Goal: Information Seeking & Learning: Learn about a topic

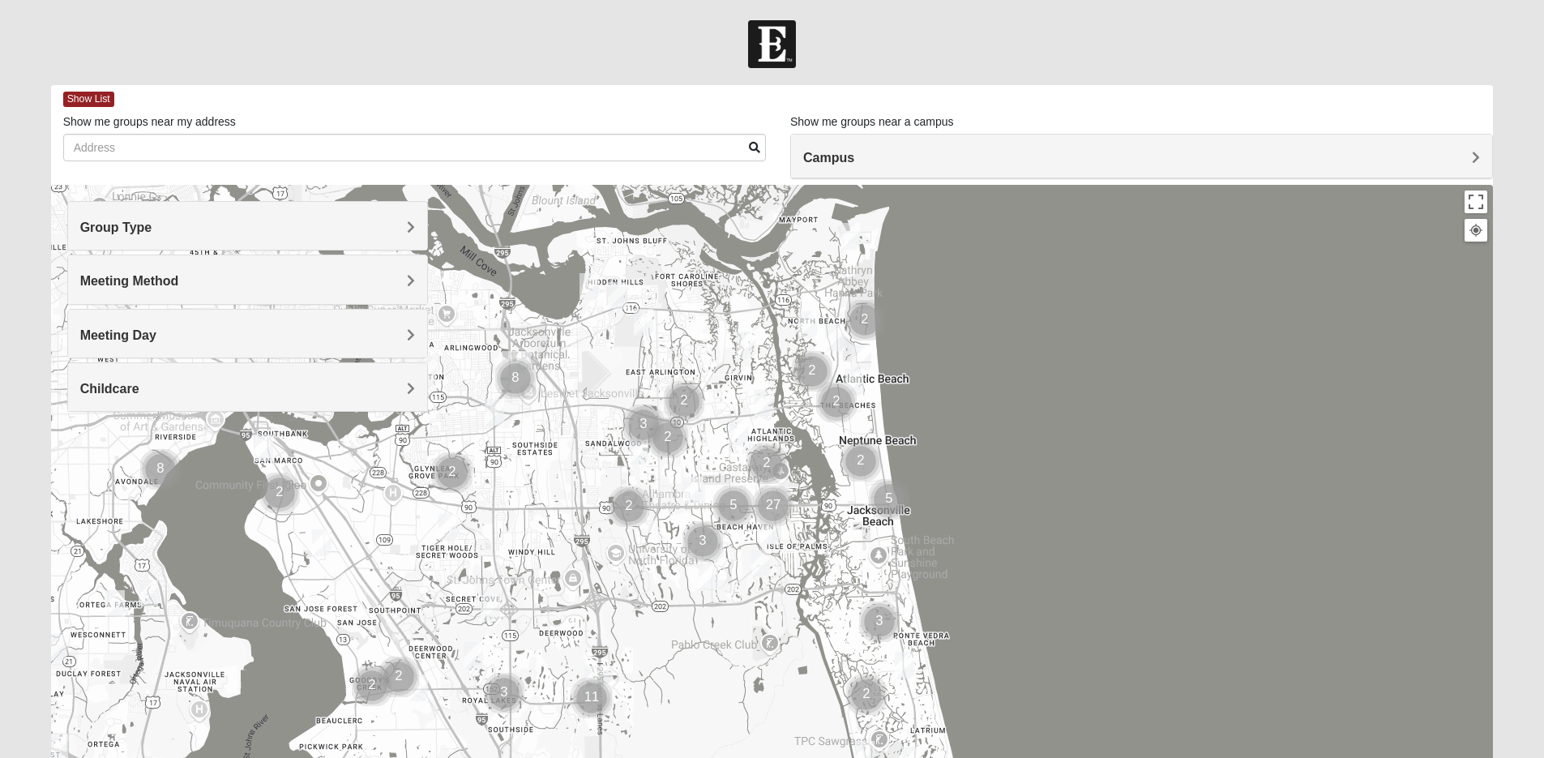
click at [418, 232] on div "Group Type" at bounding box center [247, 226] width 359 height 48
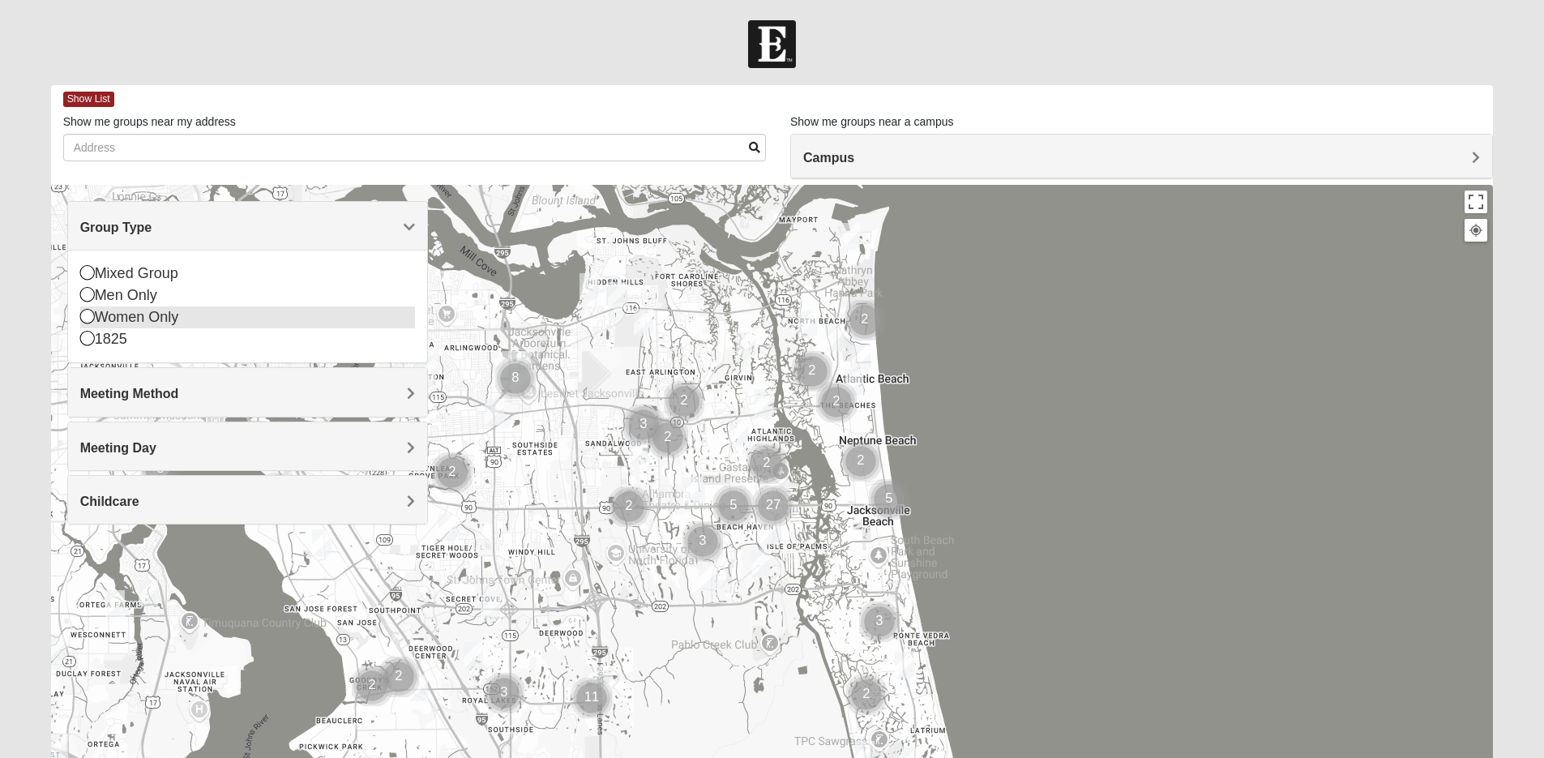
click at [86, 317] on icon at bounding box center [87, 316] width 15 height 15
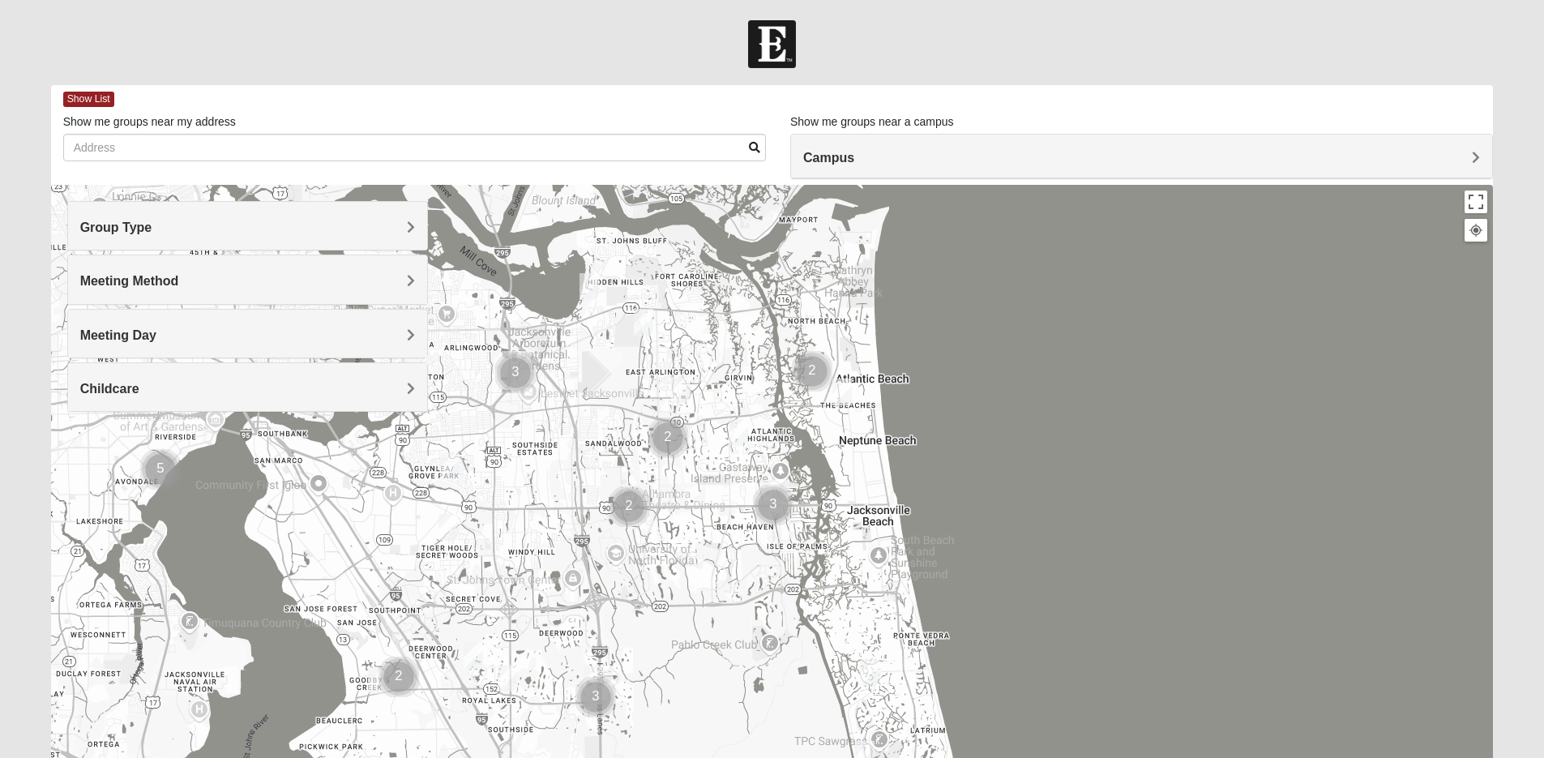
click at [179, 285] on span "Meeting Method" at bounding box center [129, 281] width 99 height 14
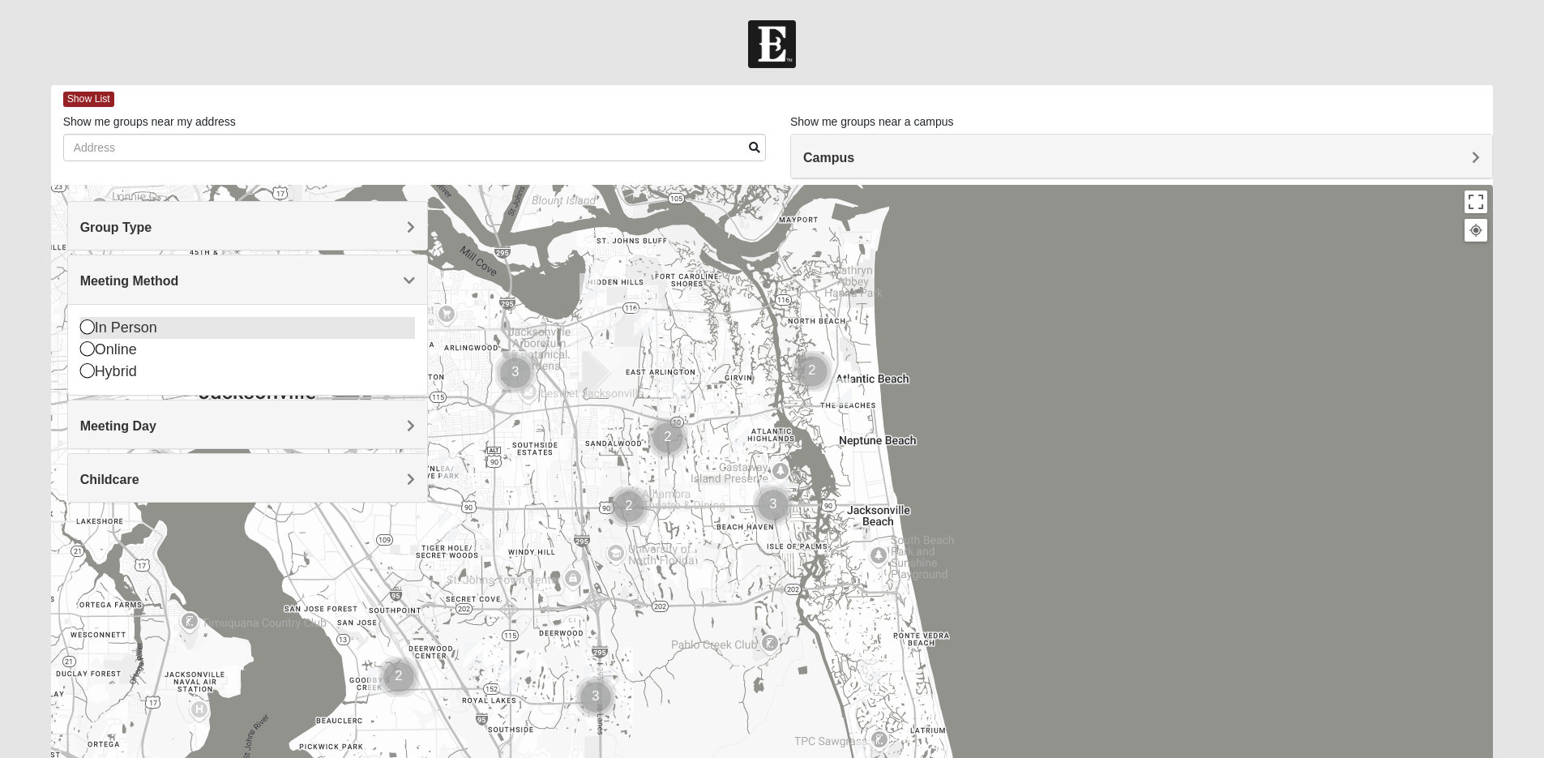
click at [88, 332] on icon at bounding box center [87, 326] width 15 height 15
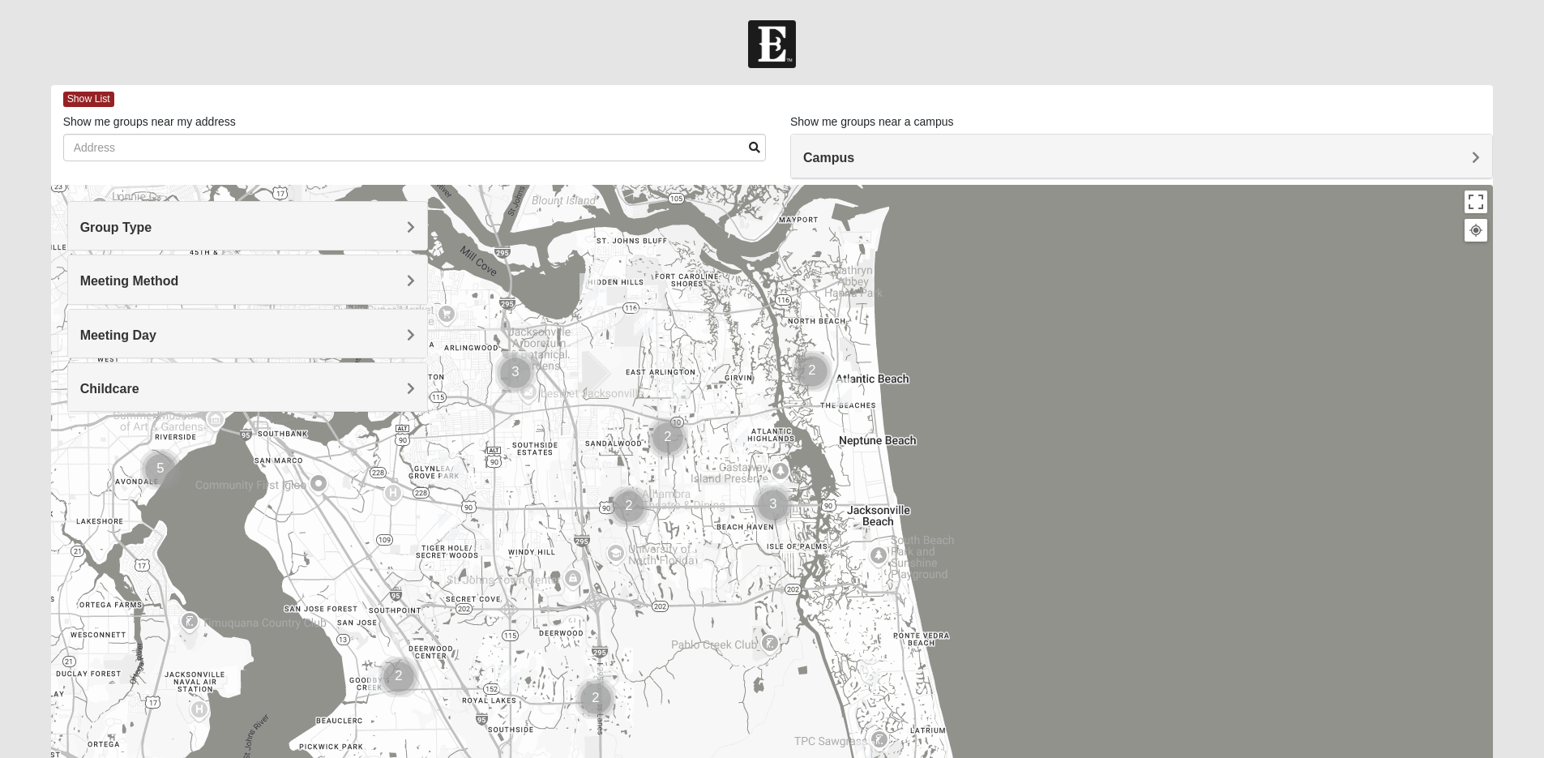
click at [406, 396] on div "Childcare" at bounding box center [247, 387] width 359 height 48
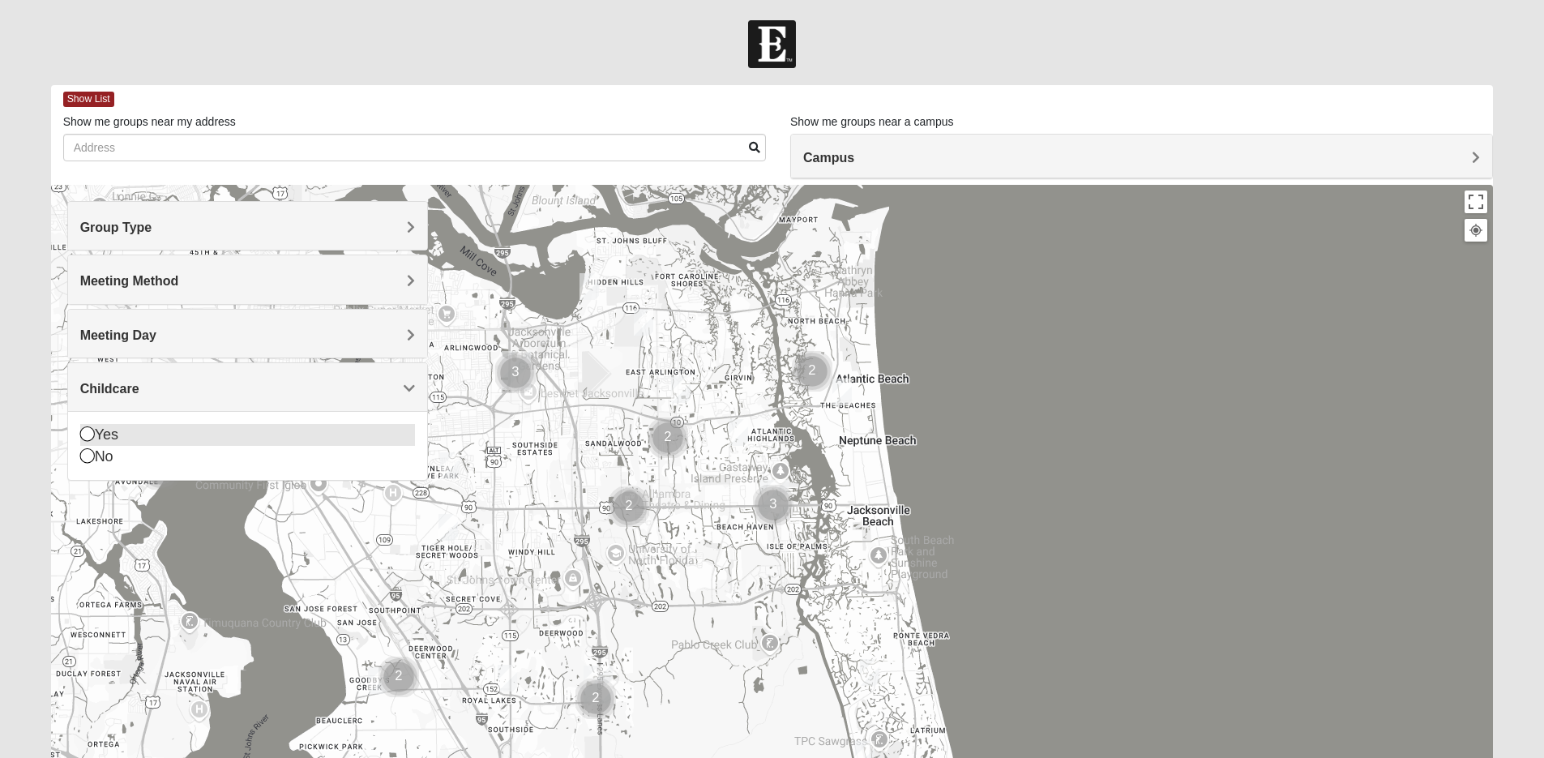
click at [91, 432] on icon at bounding box center [87, 433] width 15 height 15
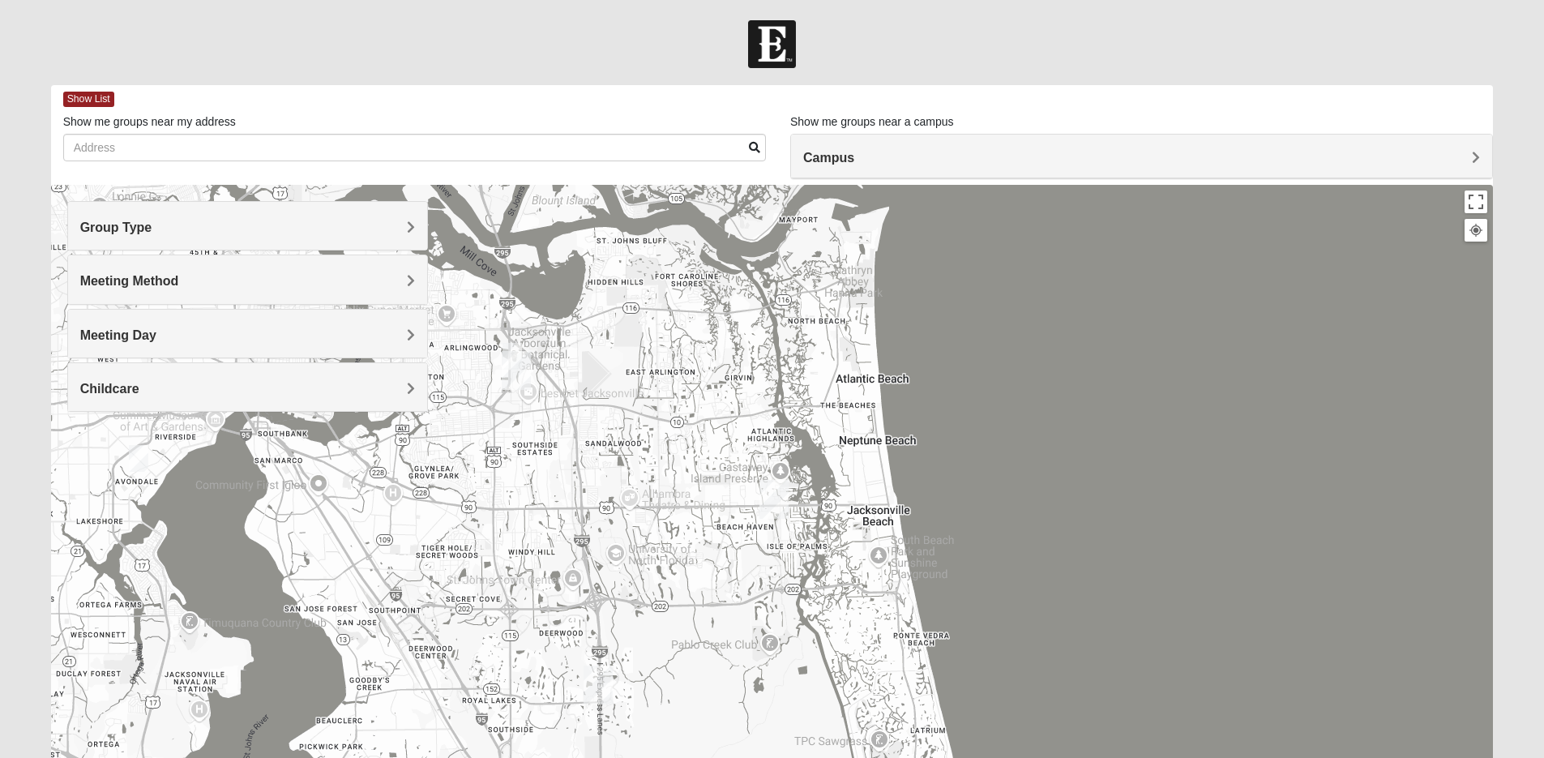
click at [854, 155] on span "Campus" at bounding box center [828, 158] width 51 height 14
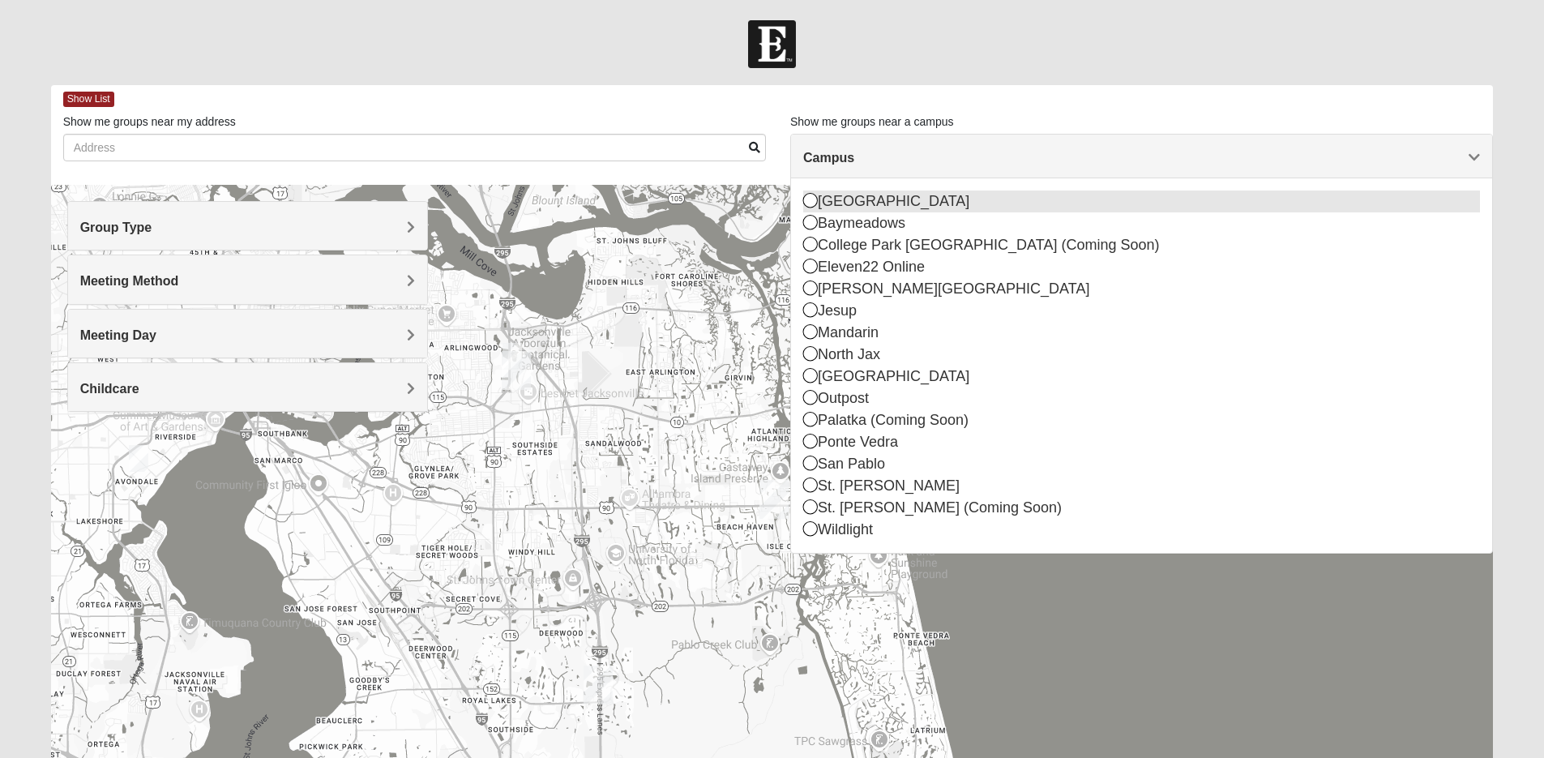
click at [807, 201] on icon at bounding box center [810, 200] width 15 height 15
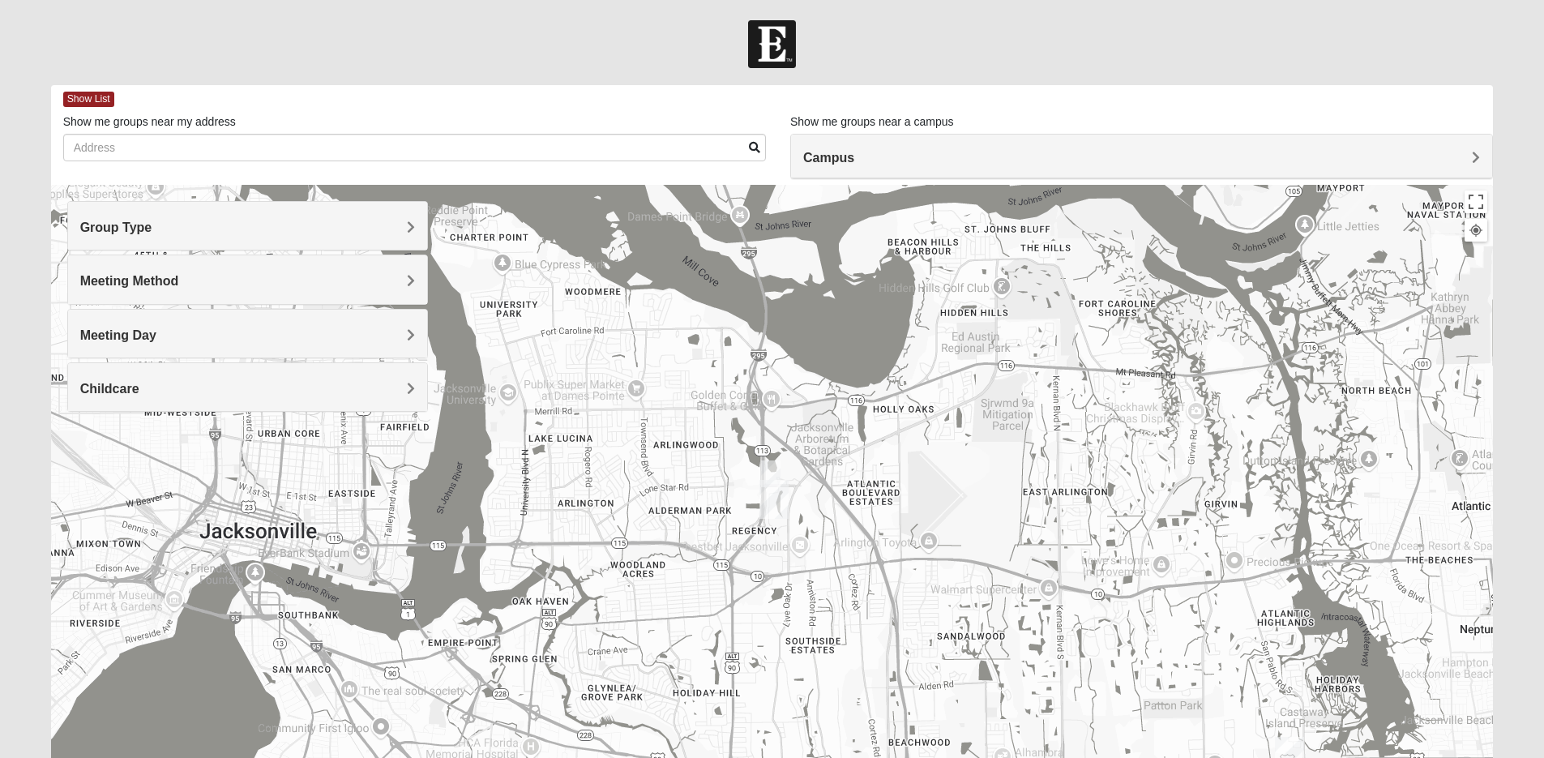
click at [405, 333] on h4 "Meeting Day" at bounding box center [247, 334] width 335 height 15
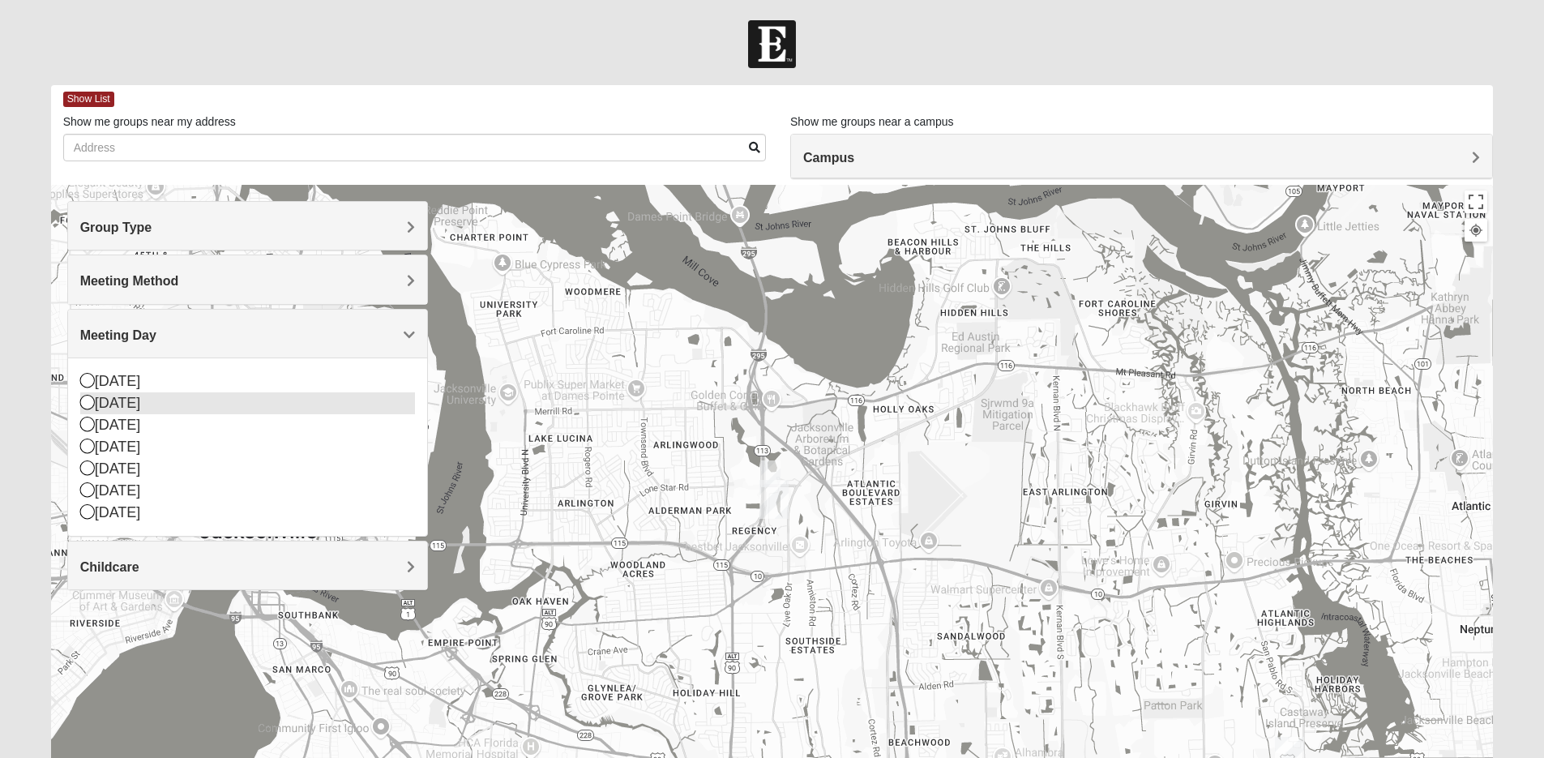
click at [85, 404] on icon at bounding box center [87, 402] width 15 height 15
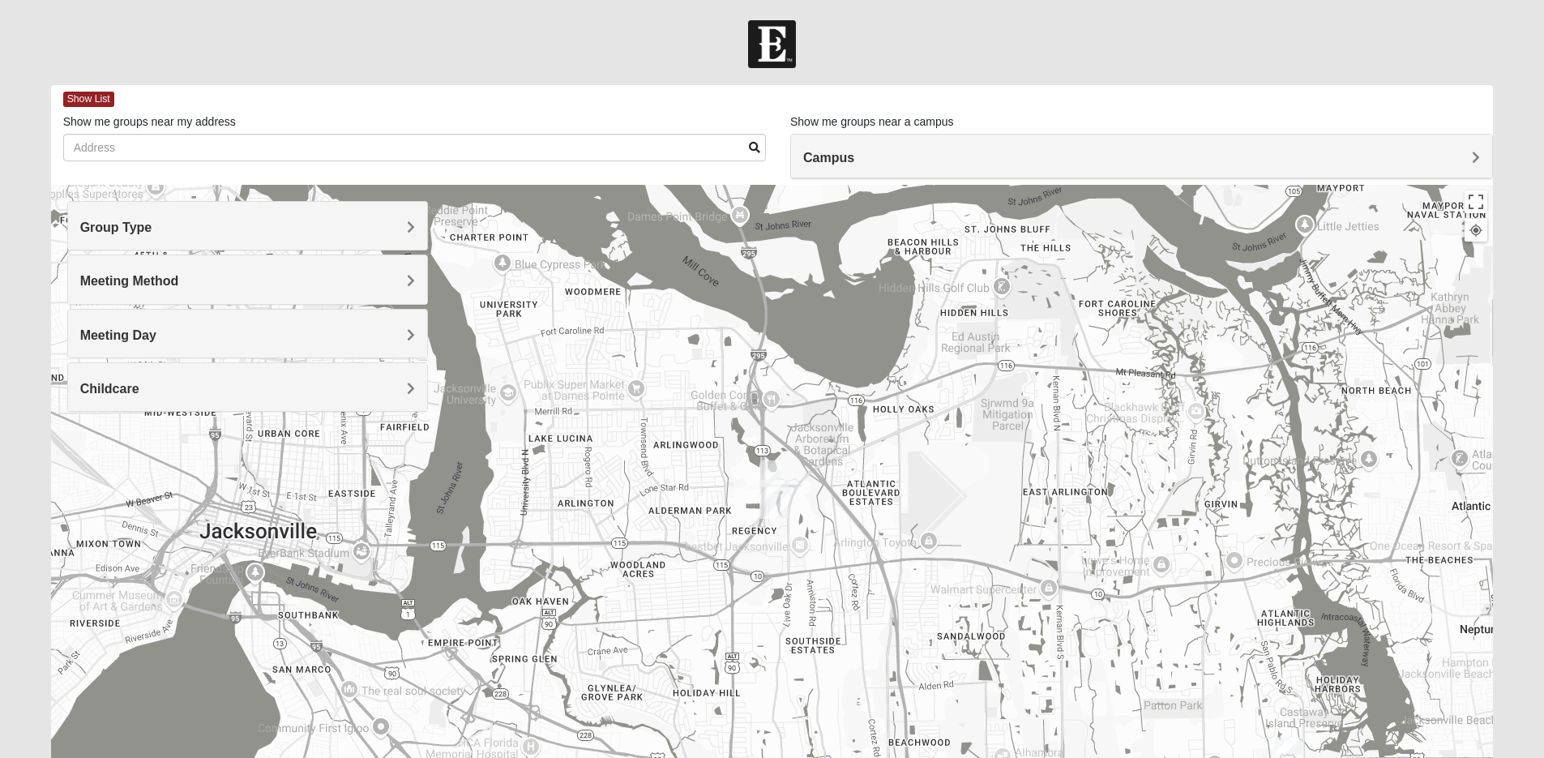
click at [179, 285] on span "Meeting Method" at bounding box center [129, 281] width 99 height 14
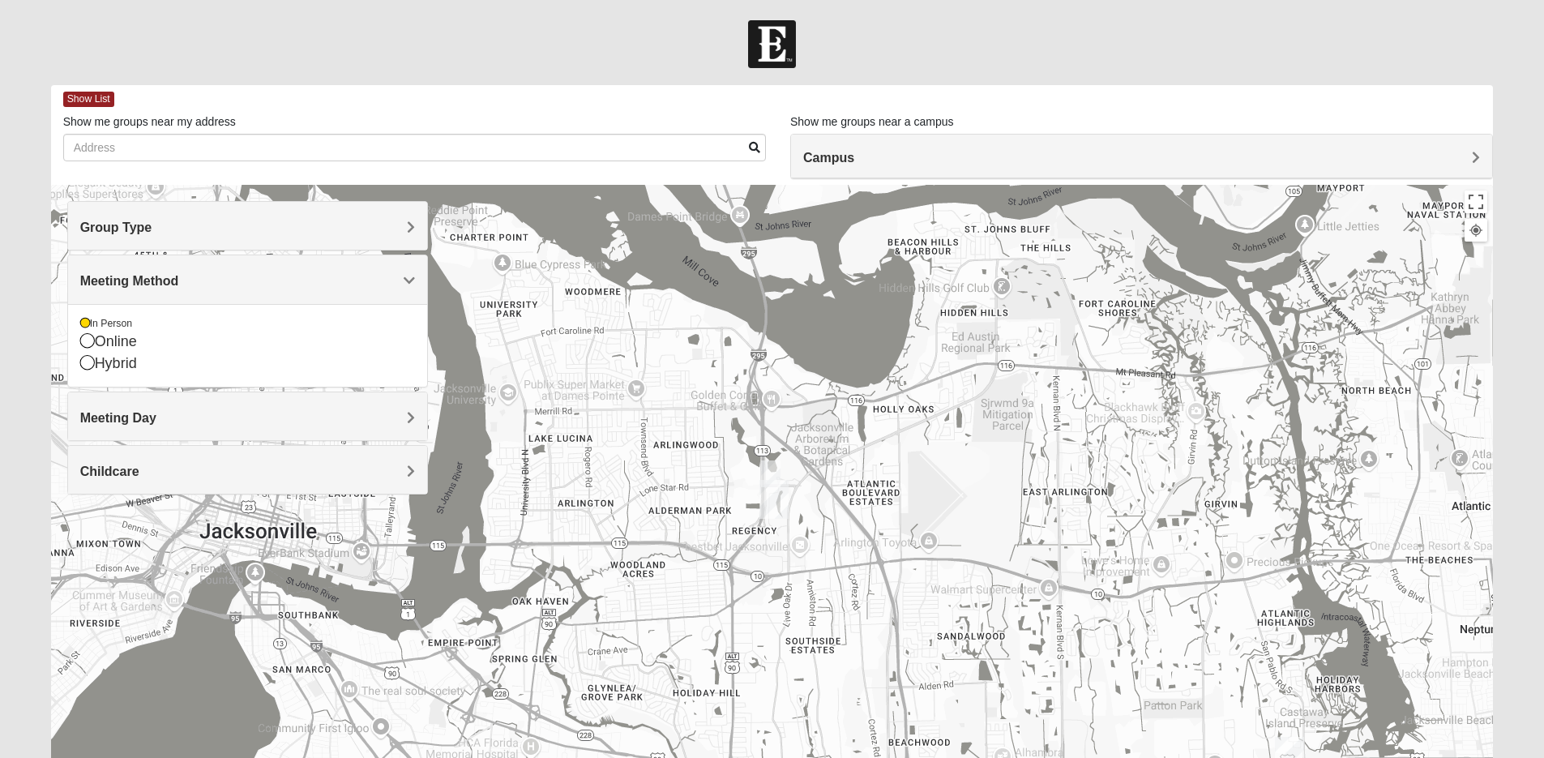
click at [152, 233] on span "Group Type" at bounding box center [116, 227] width 72 height 14
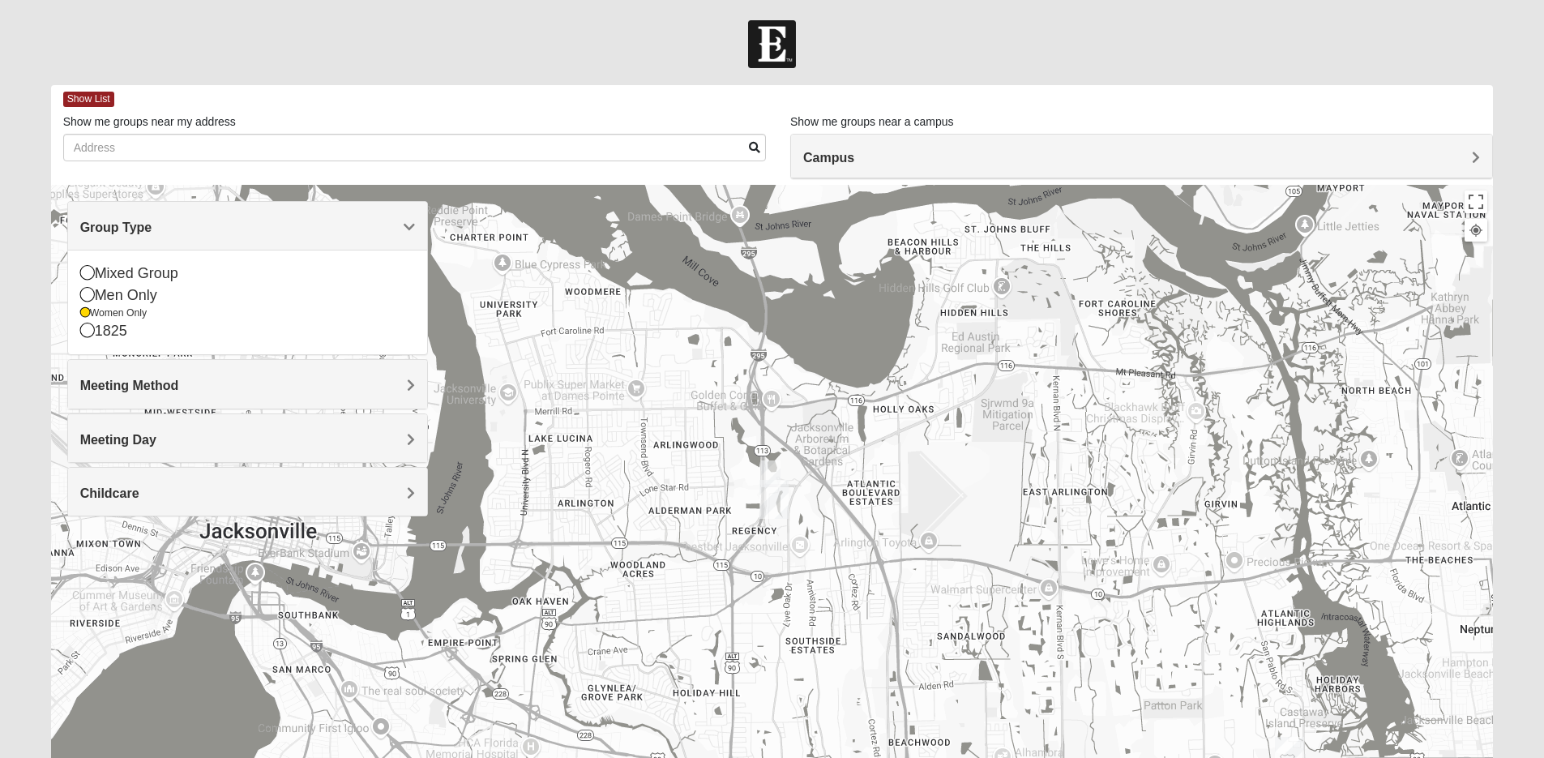
click at [404, 438] on h4 "Meeting Day" at bounding box center [247, 439] width 335 height 15
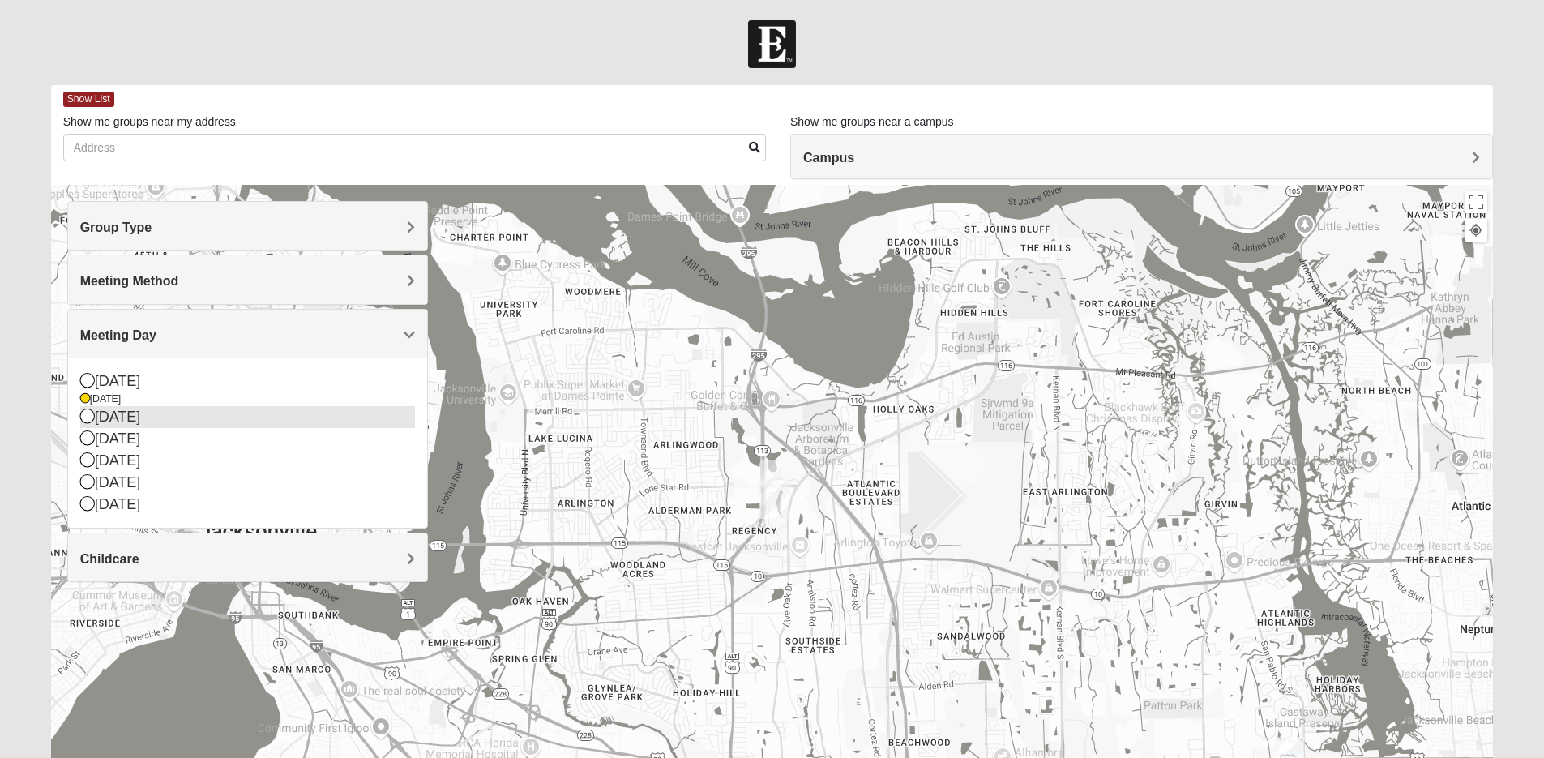
click at [85, 417] on icon at bounding box center [87, 415] width 15 height 15
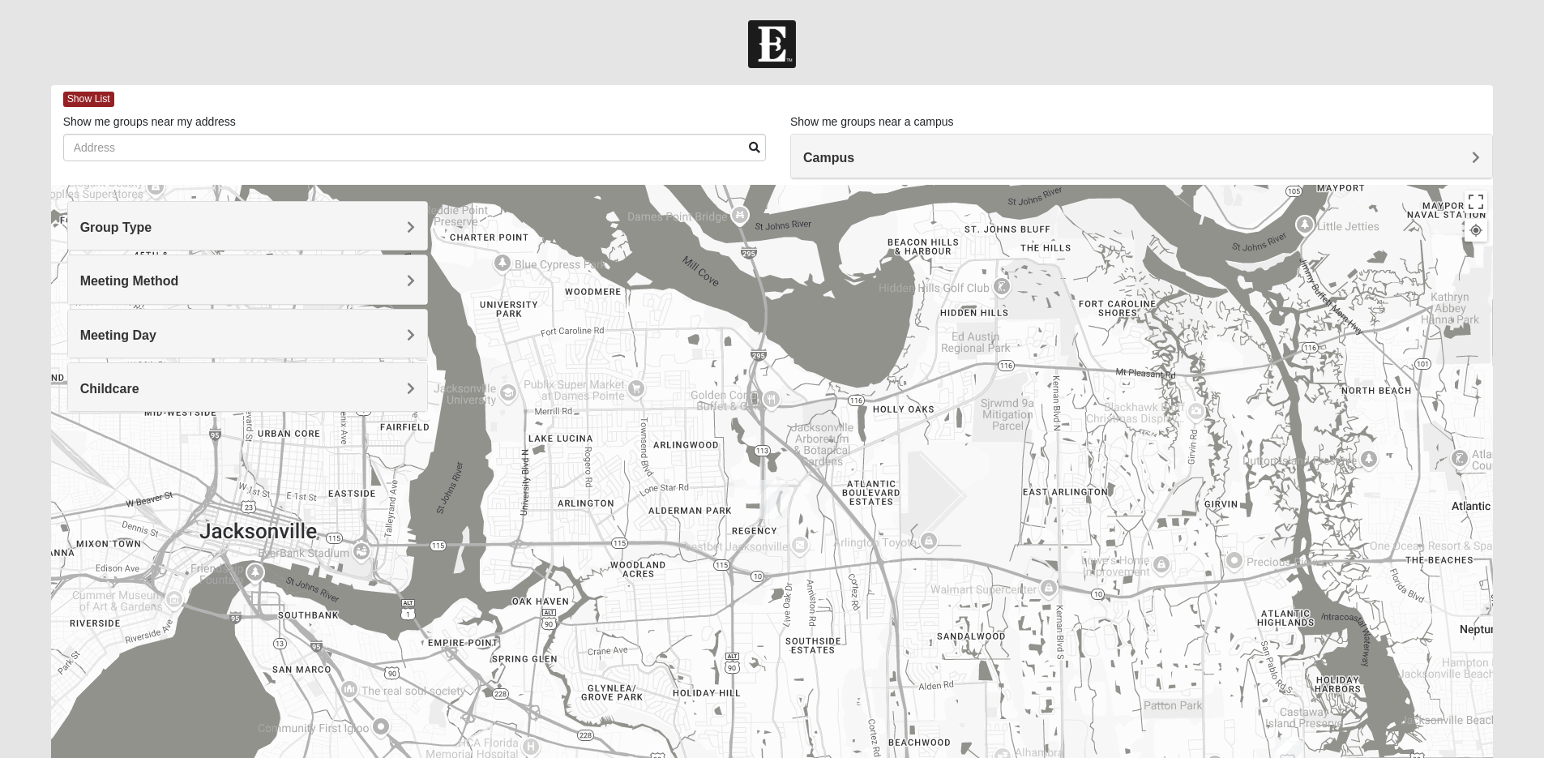
click at [416, 386] on div "Childcare" at bounding box center [247, 387] width 359 height 48
click at [98, 98] on span "Show List" at bounding box center [88, 99] width 51 height 15
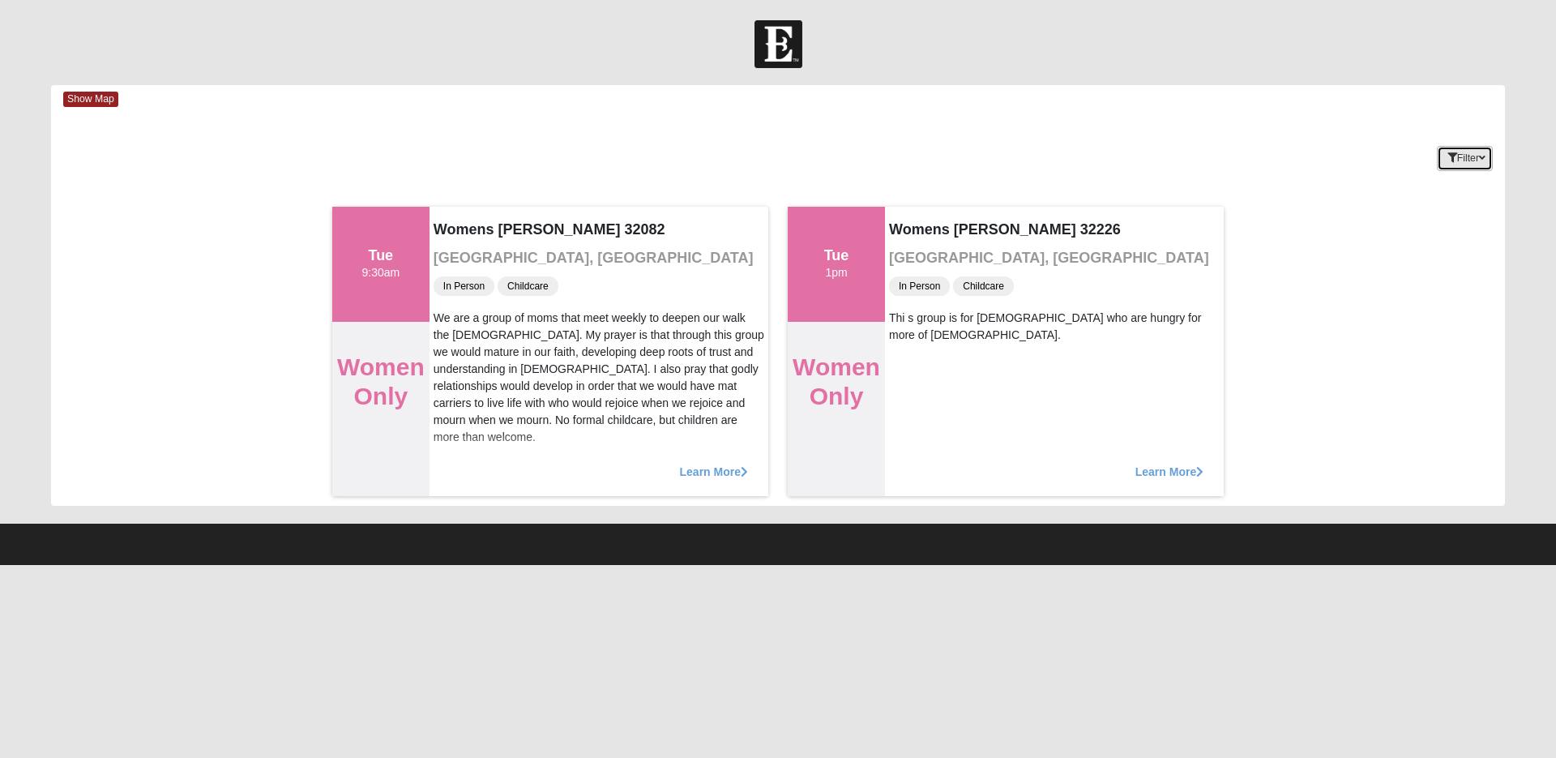
click at [1480, 162] on icon "button" at bounding box center [1482, 158] width 6 height 10
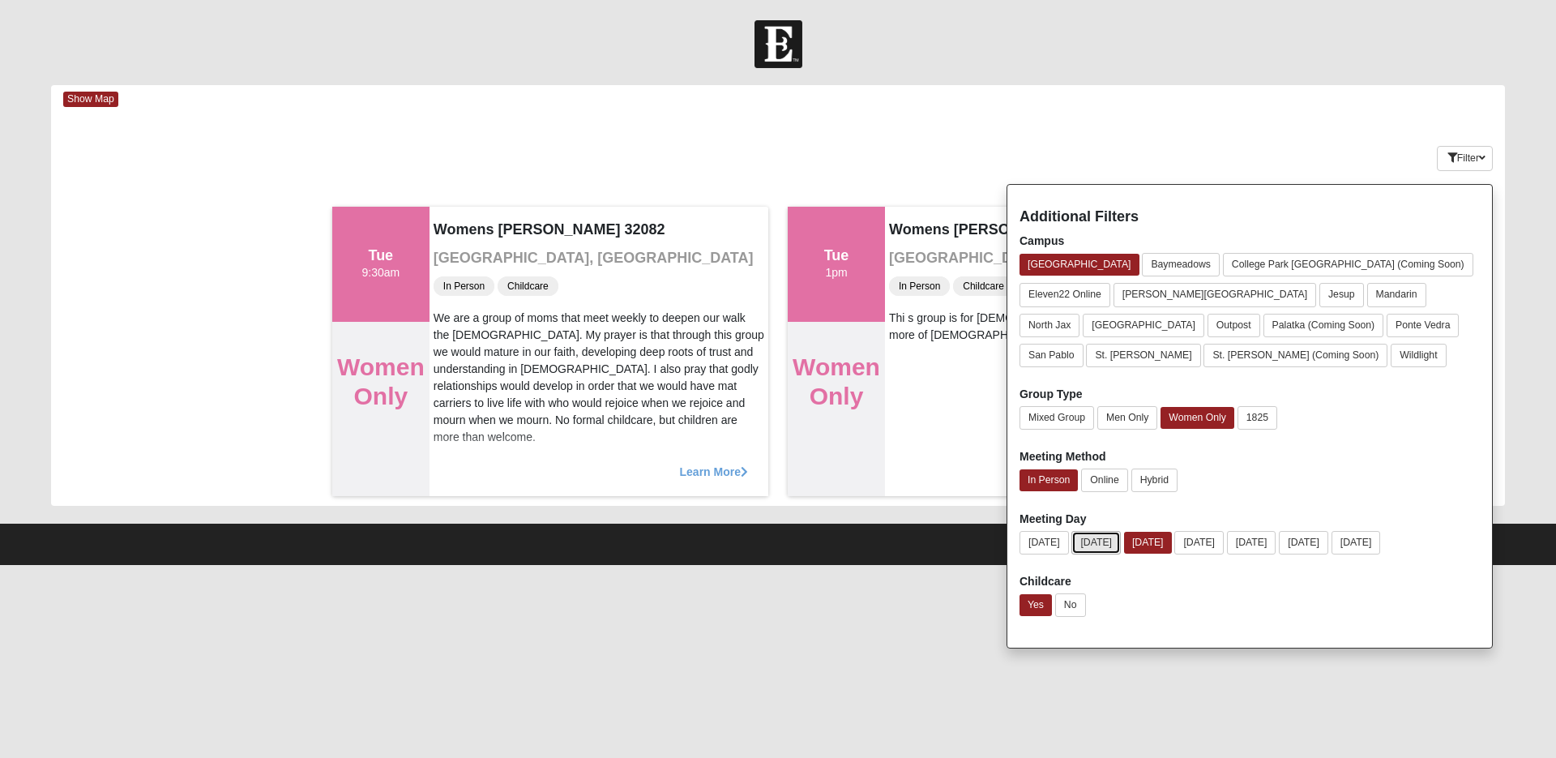
click at [1092, 543] on button "[DATE]" at bounding box center [1095, 542] width 49 height 23
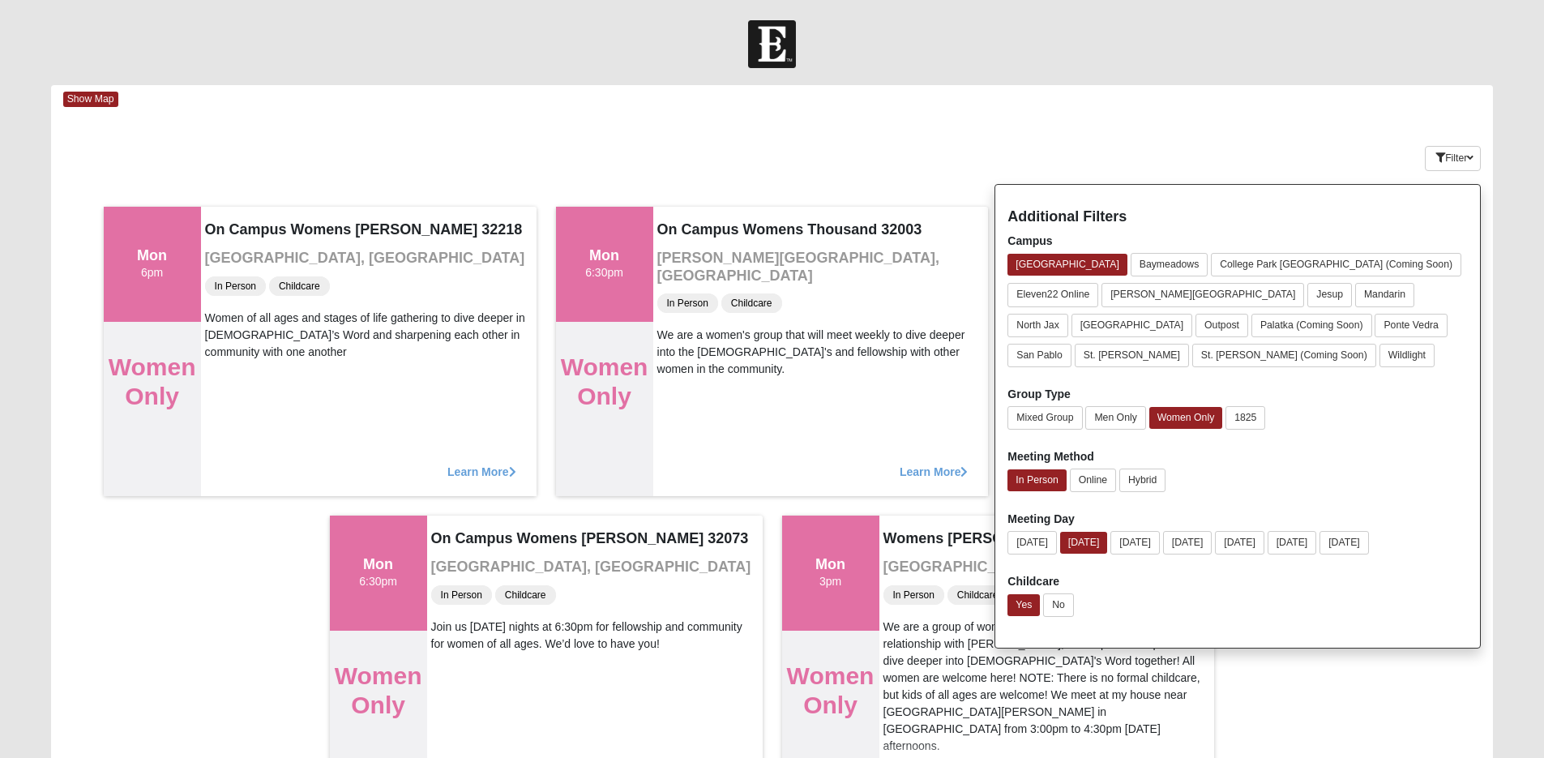
click at [1436, 47] on div at bounding box center [772, 44] width 1544 height 48
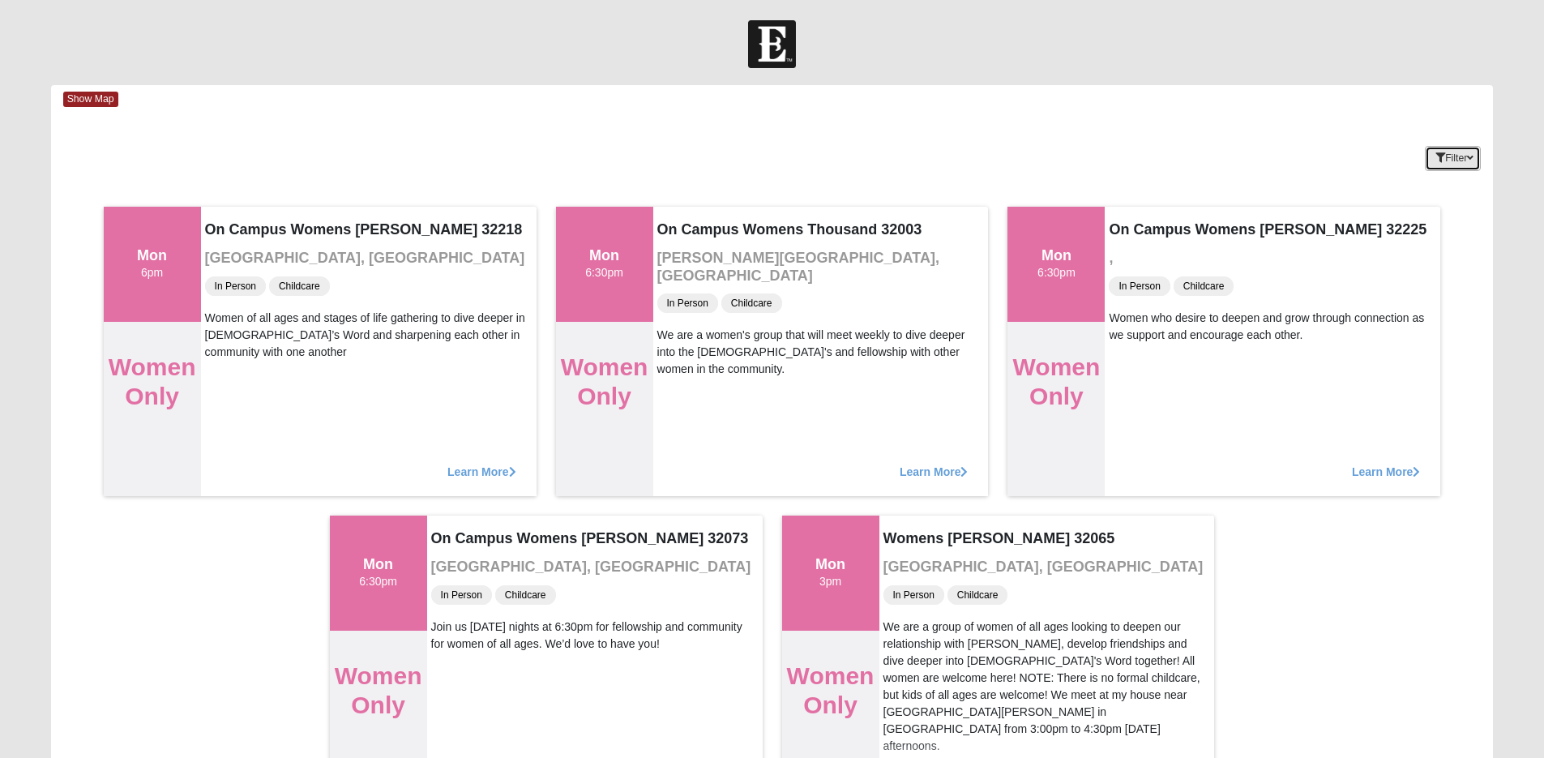
click at [1469, 153] on icon "button" at bounding box center [1470, 158] width 6 height 10
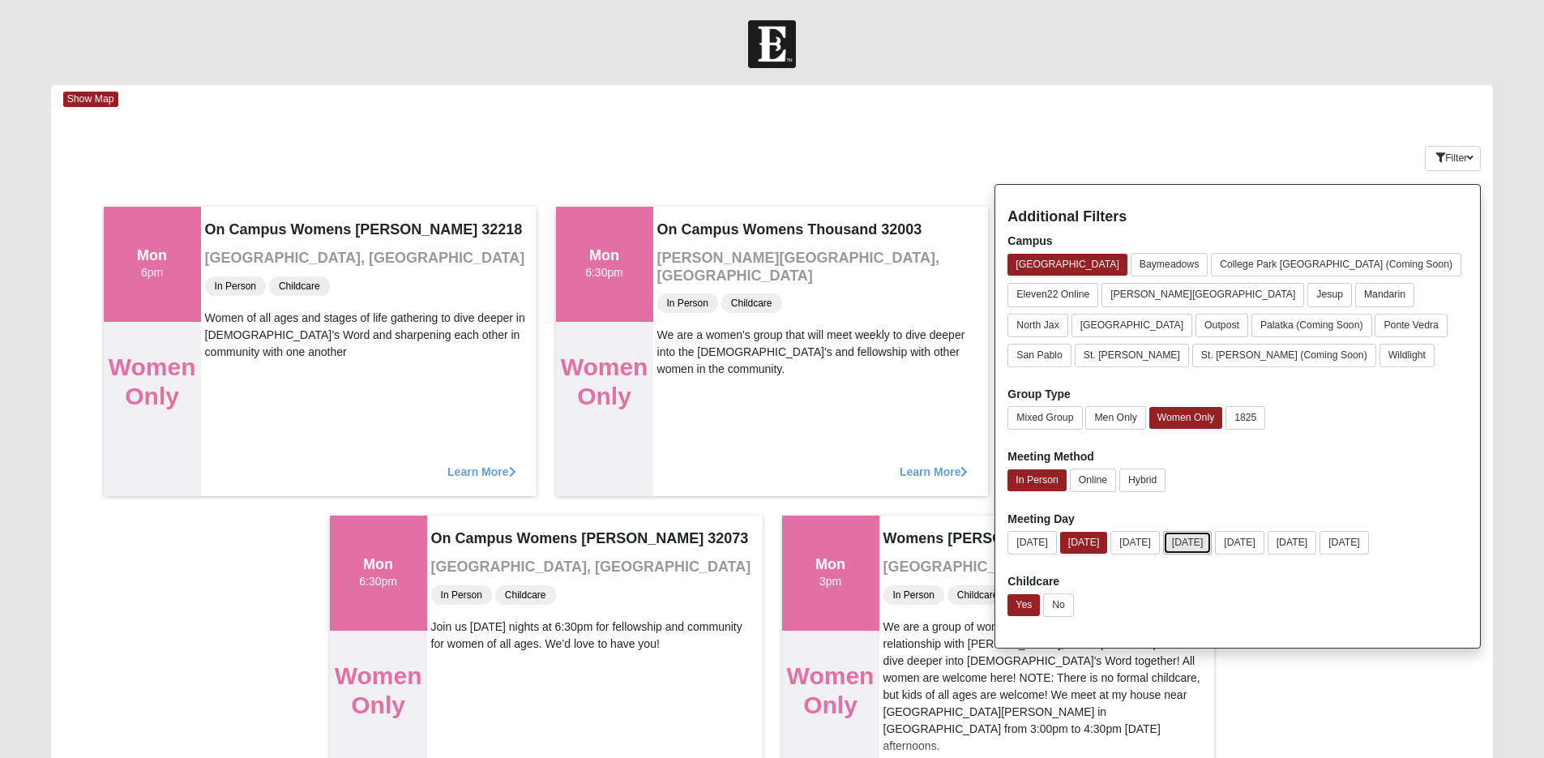
click at [1212, 539] on button "[DATE]" at bounding box center [1187, 542] width 49 height 23
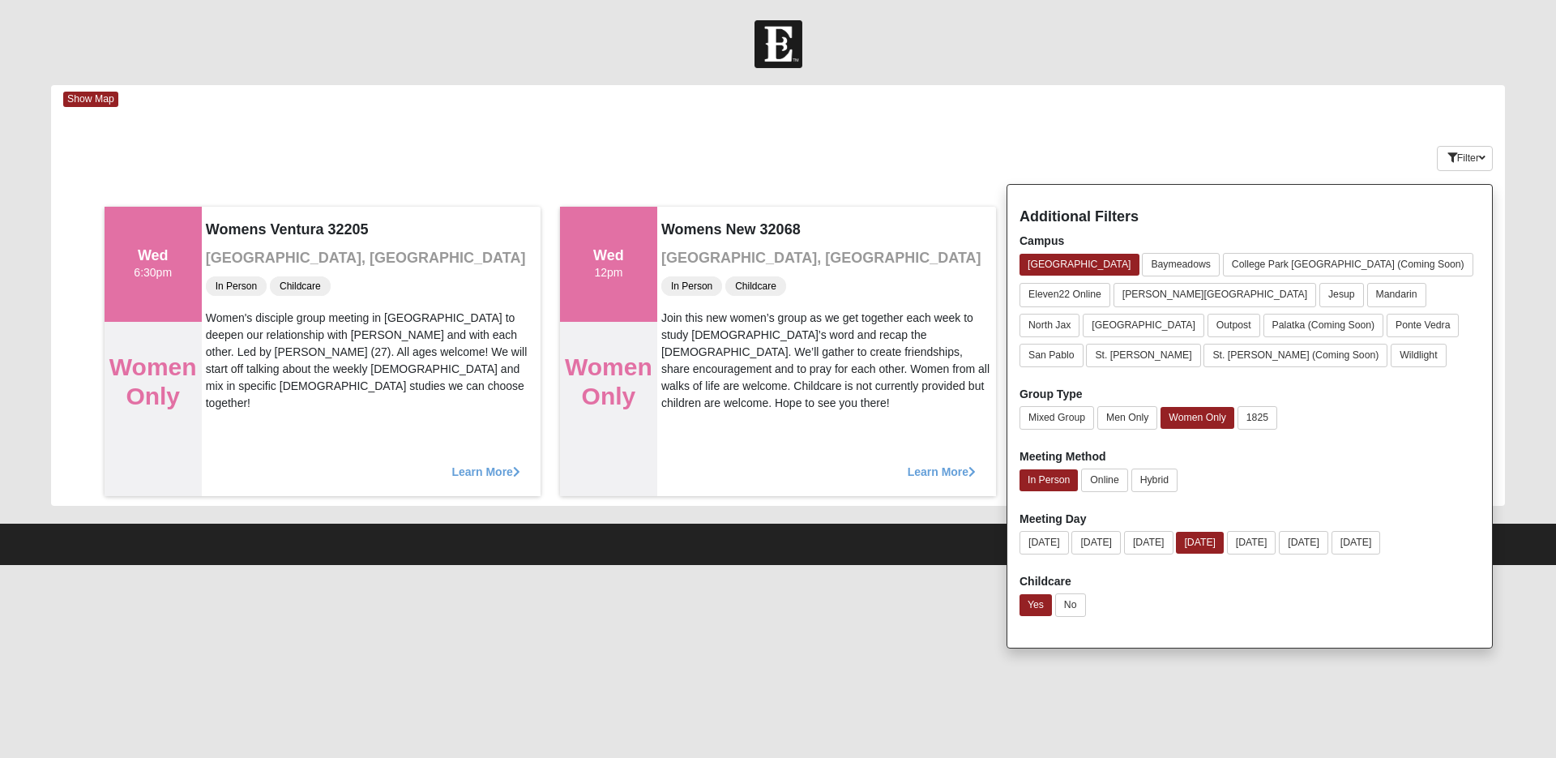
click at [1281, 91] on div "Show Map" at bounding box center [784, 99] width 1442 height 28
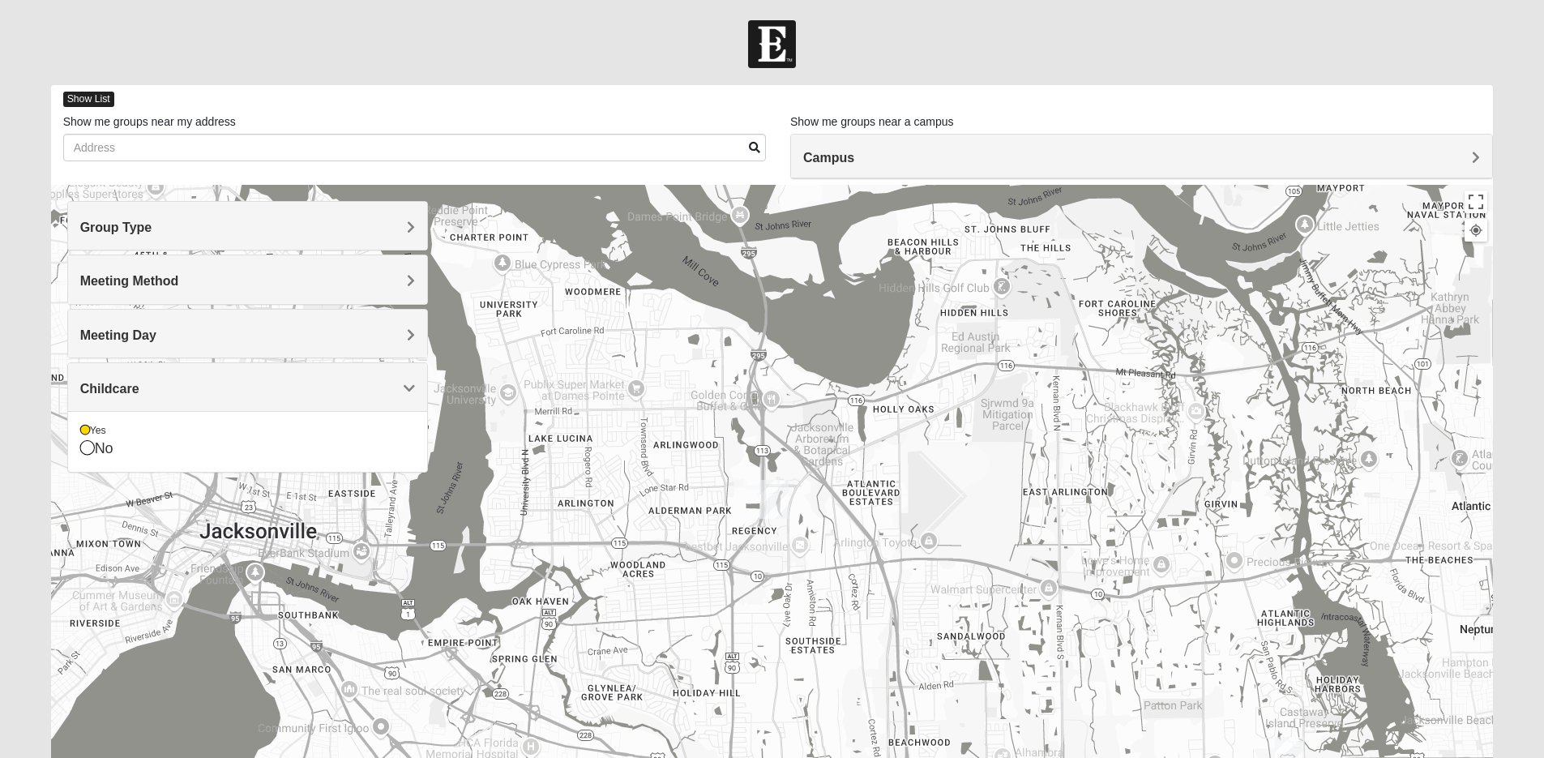
click at [85, 101] on span "Show List" at bounding box center [88, 99] width 51 height 15
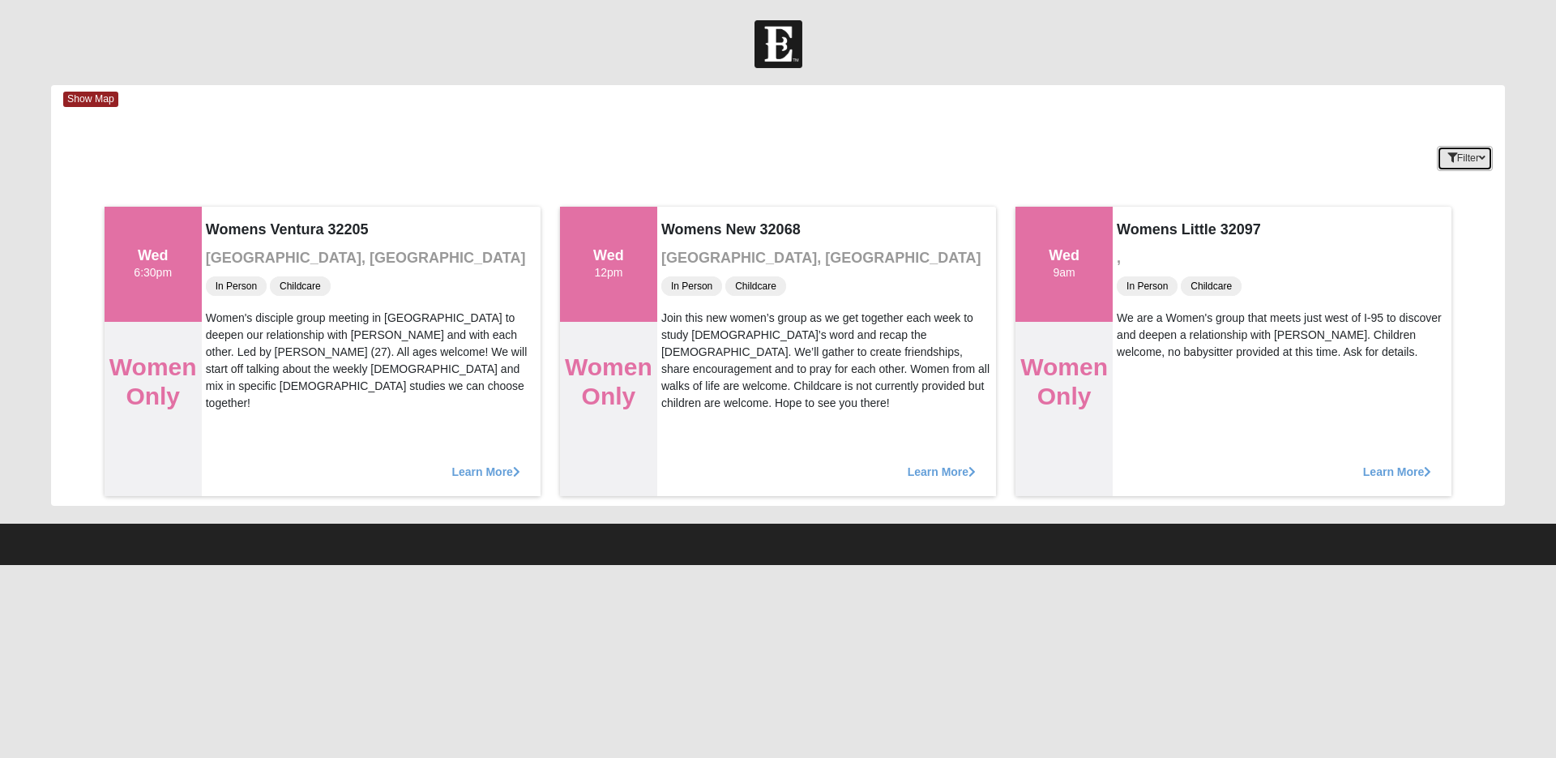
click at [1484, 156] on icon "button" at bounding box center [1482, 158] width 6 height 10
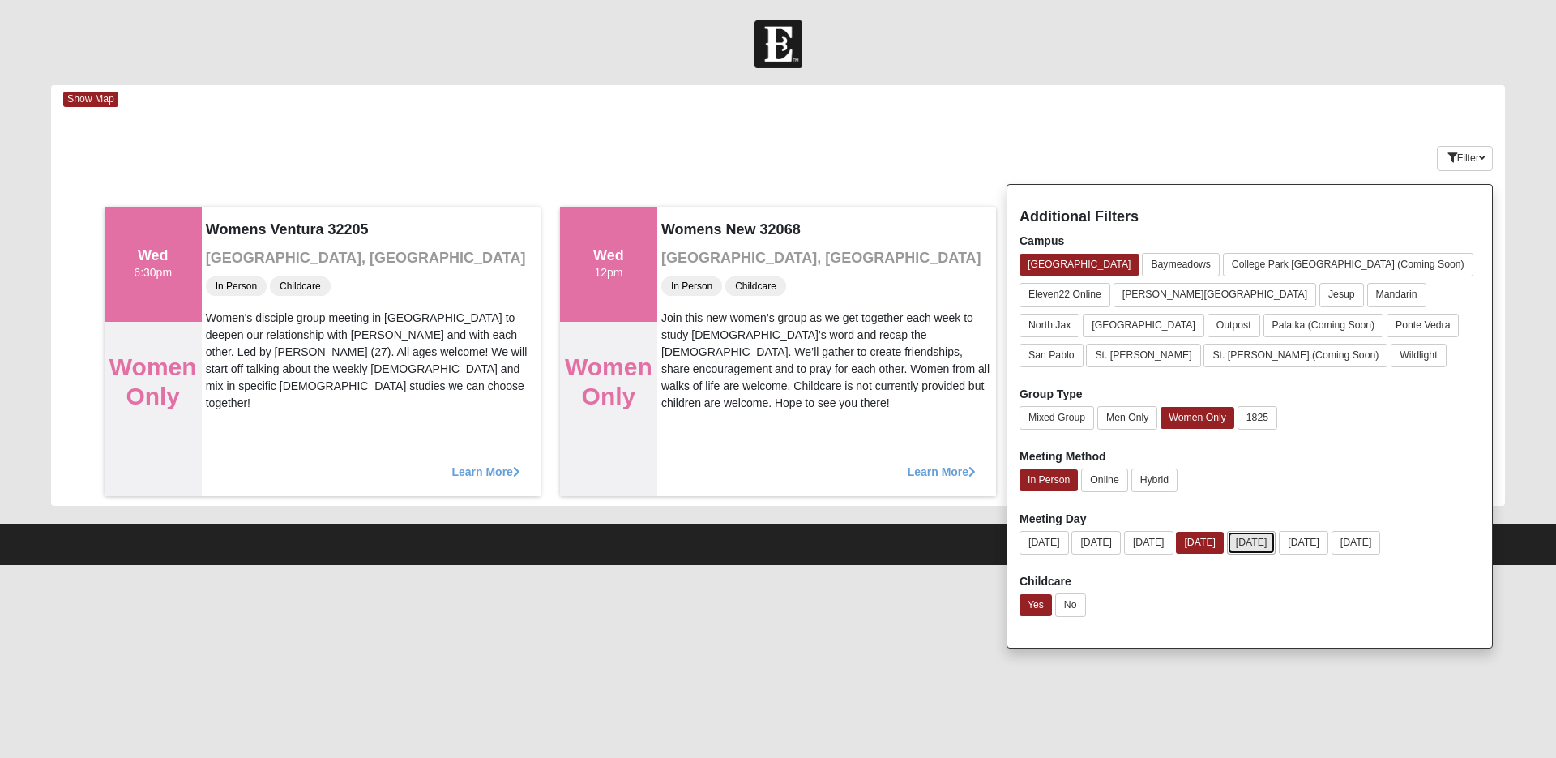
click at [1276, 542] on button "[DATE]" at bounding box center [1251, 542] width 49 height 23
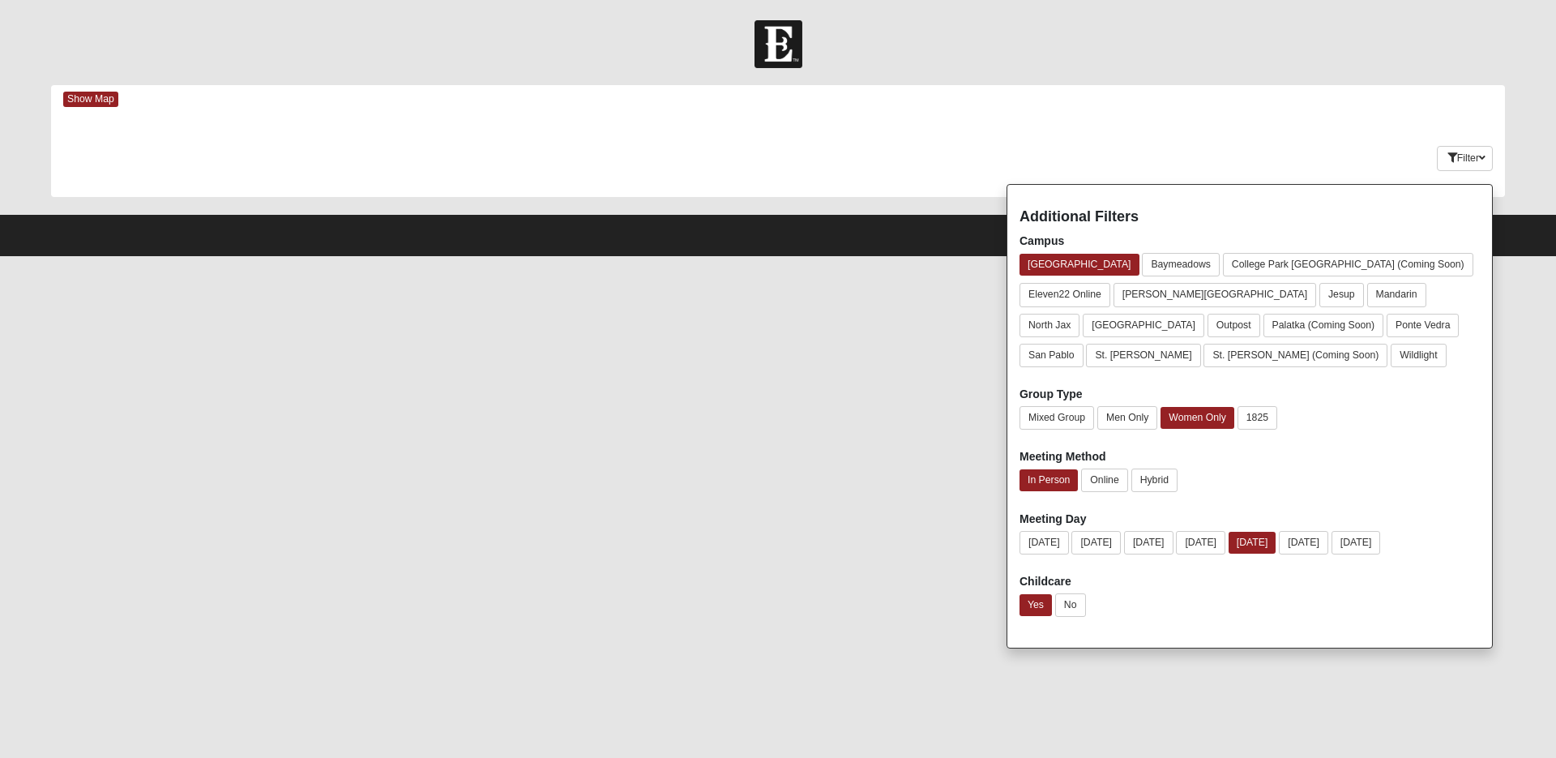
click at [1515, 256] on html "Log In Find A Group Error Show Map Loading Groups" at bounding box center [778, 128] width 1556 height 256
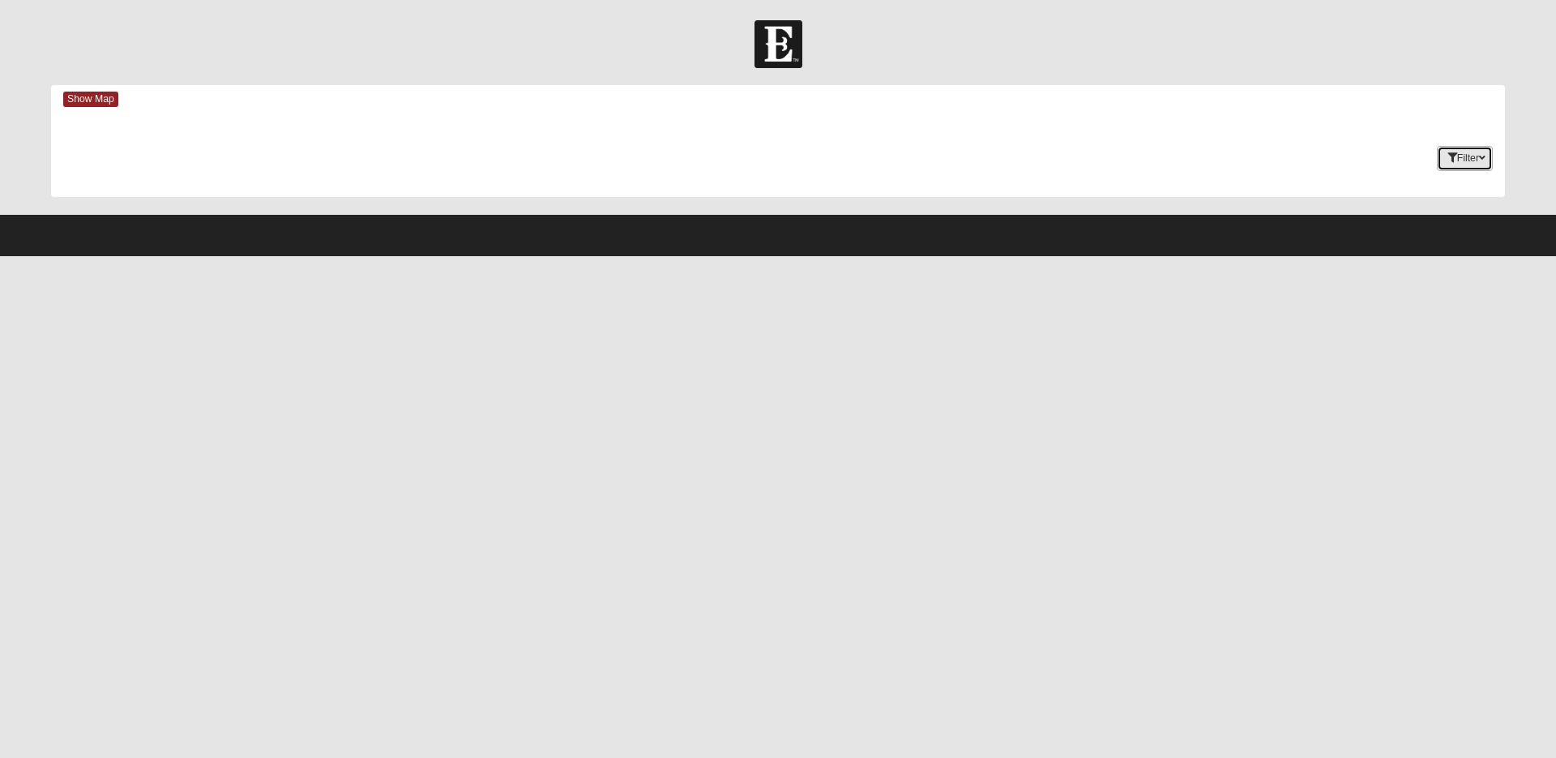
click at [1485, 164] on button "Filter" at bounding box center [1465, 158] width 56 height 25
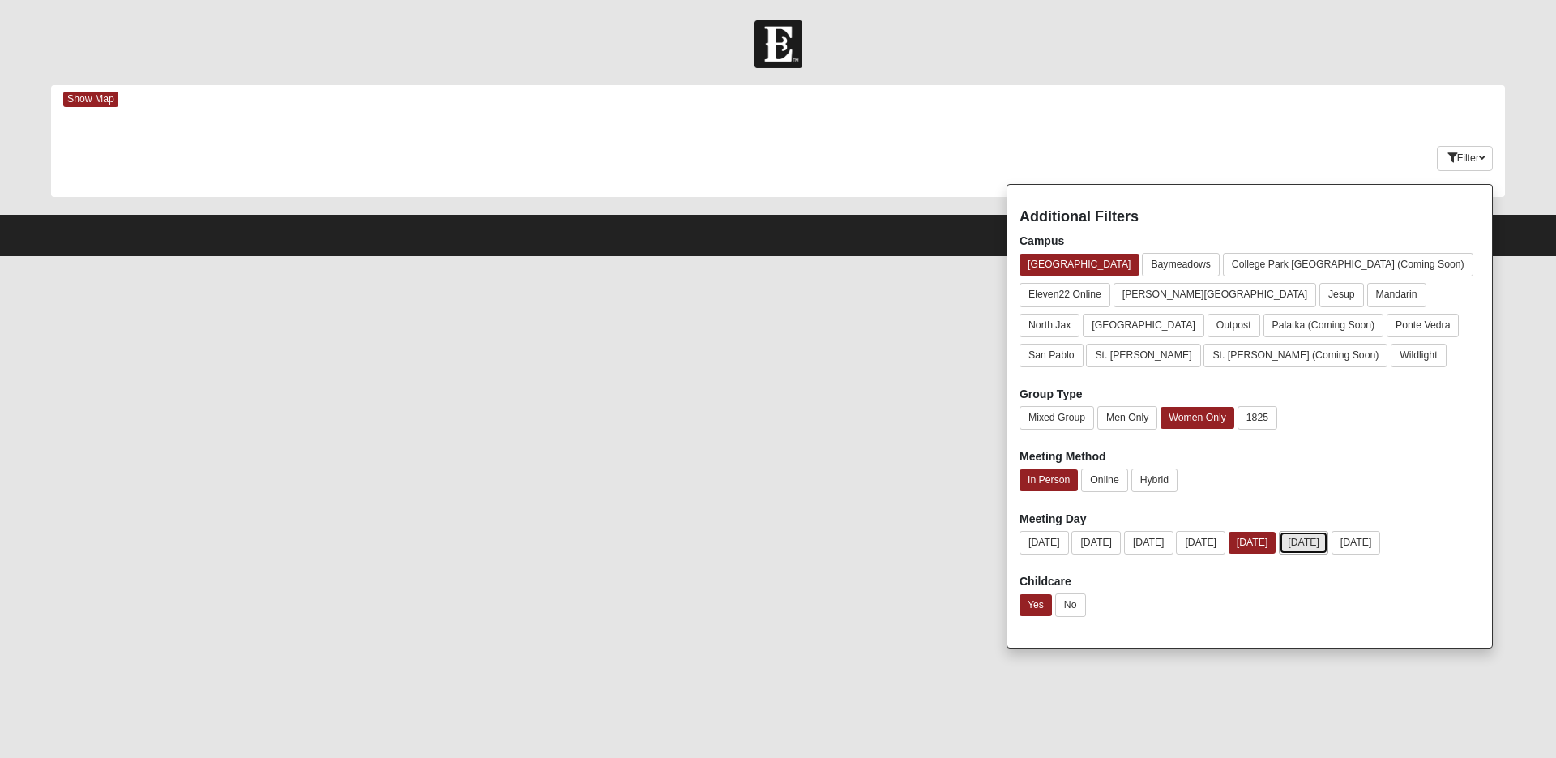
click at [1328, 537] on button "[DATE]" at bounding box center [1303, 542] width 49 height 23
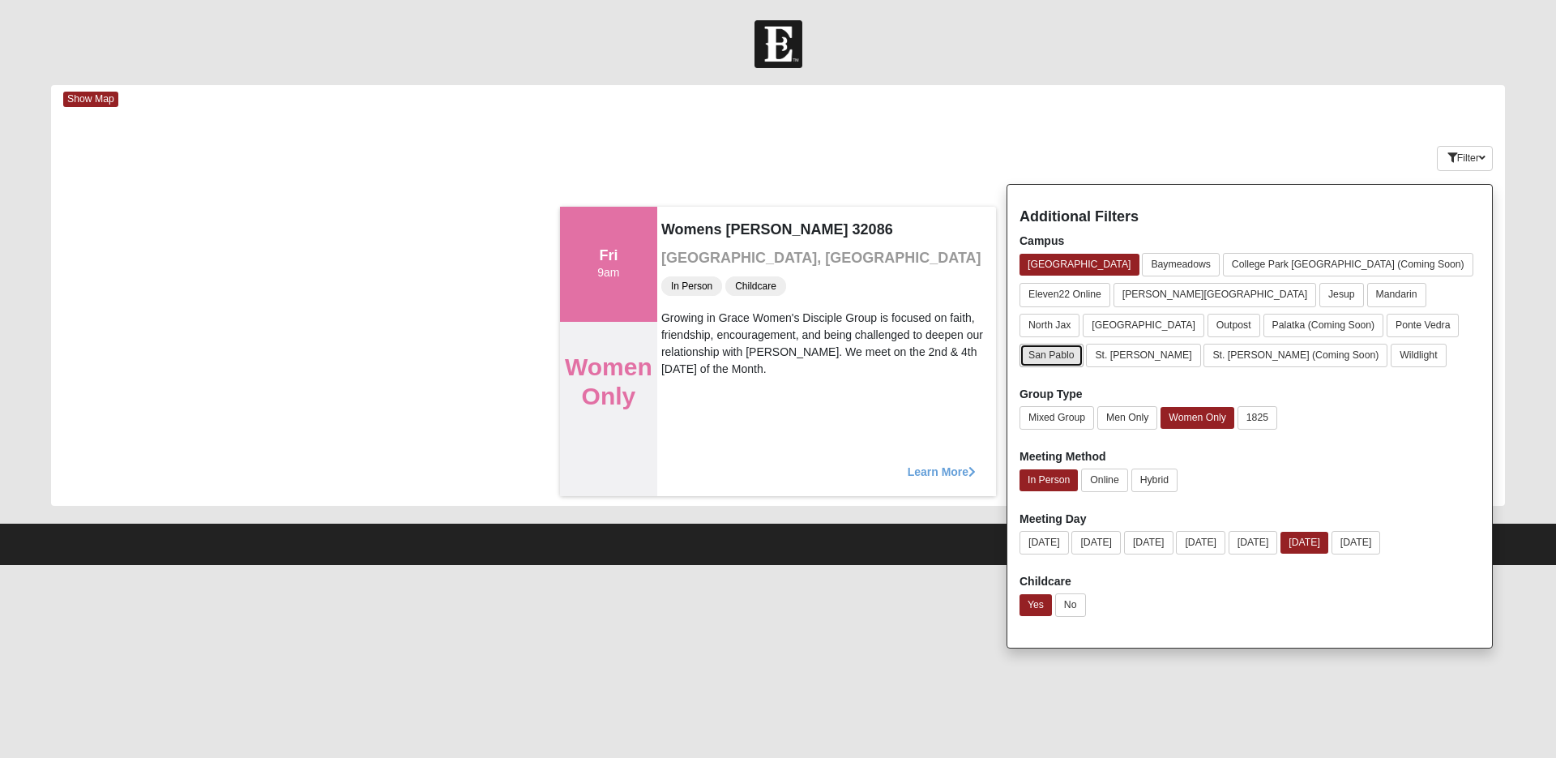
click at [1083, 344] on button "San Pablo" at bounding box center [1051, 355] width 64 height 23
click at [1103, 545] on button "[DATE]" at bounding box center [1095, 542] width 49 height 23
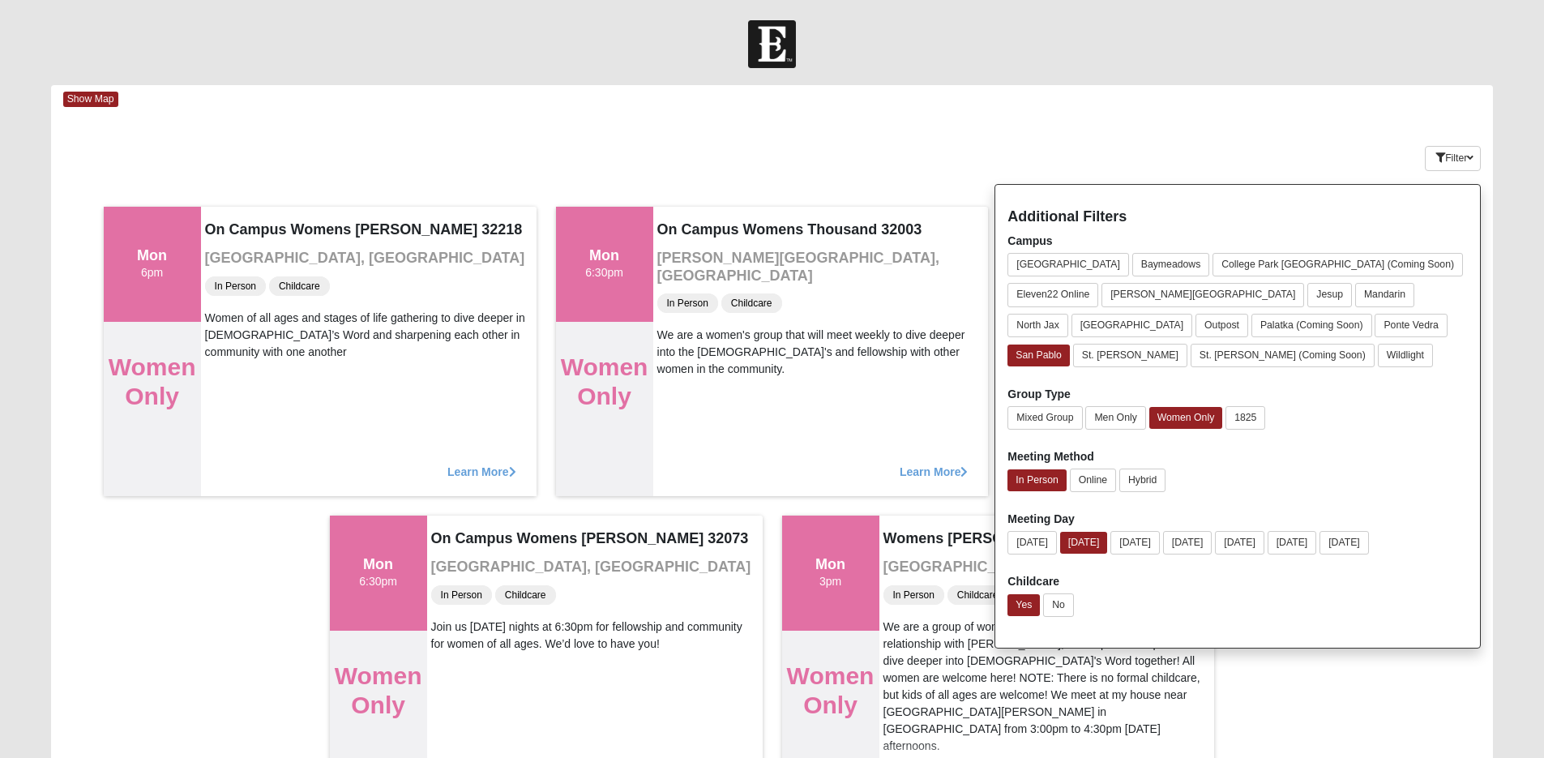
click at [1225, 122] on div "Show Map Loading Groups Keywords Filter Additional Filters Campus [GEOGRAPHIC_D…" at bounding box center [772, 449] width 1442 height 729
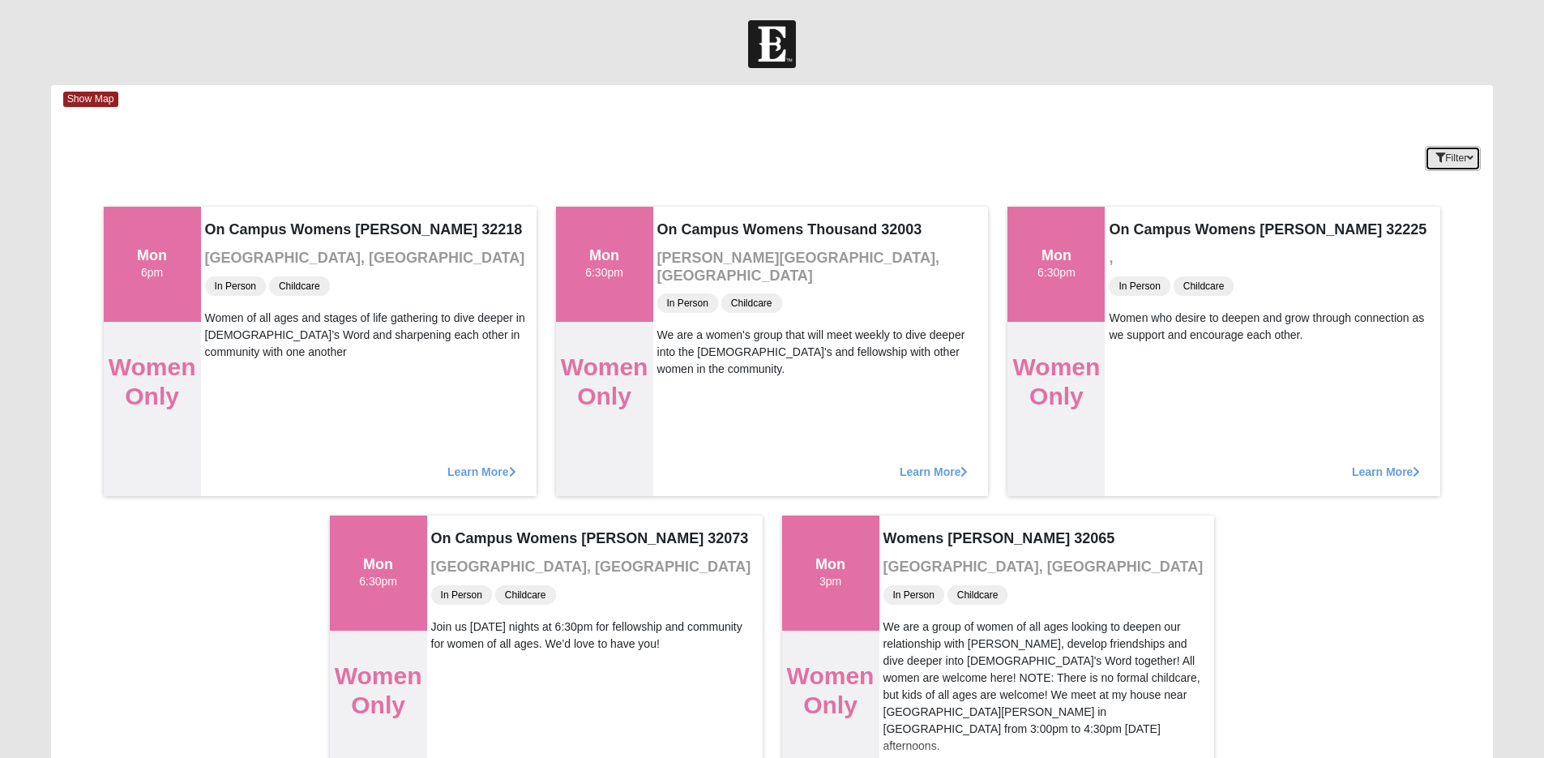
click at [1474, 159] on button "Filter" at bounding box center [1453, 158] width 56 height 25
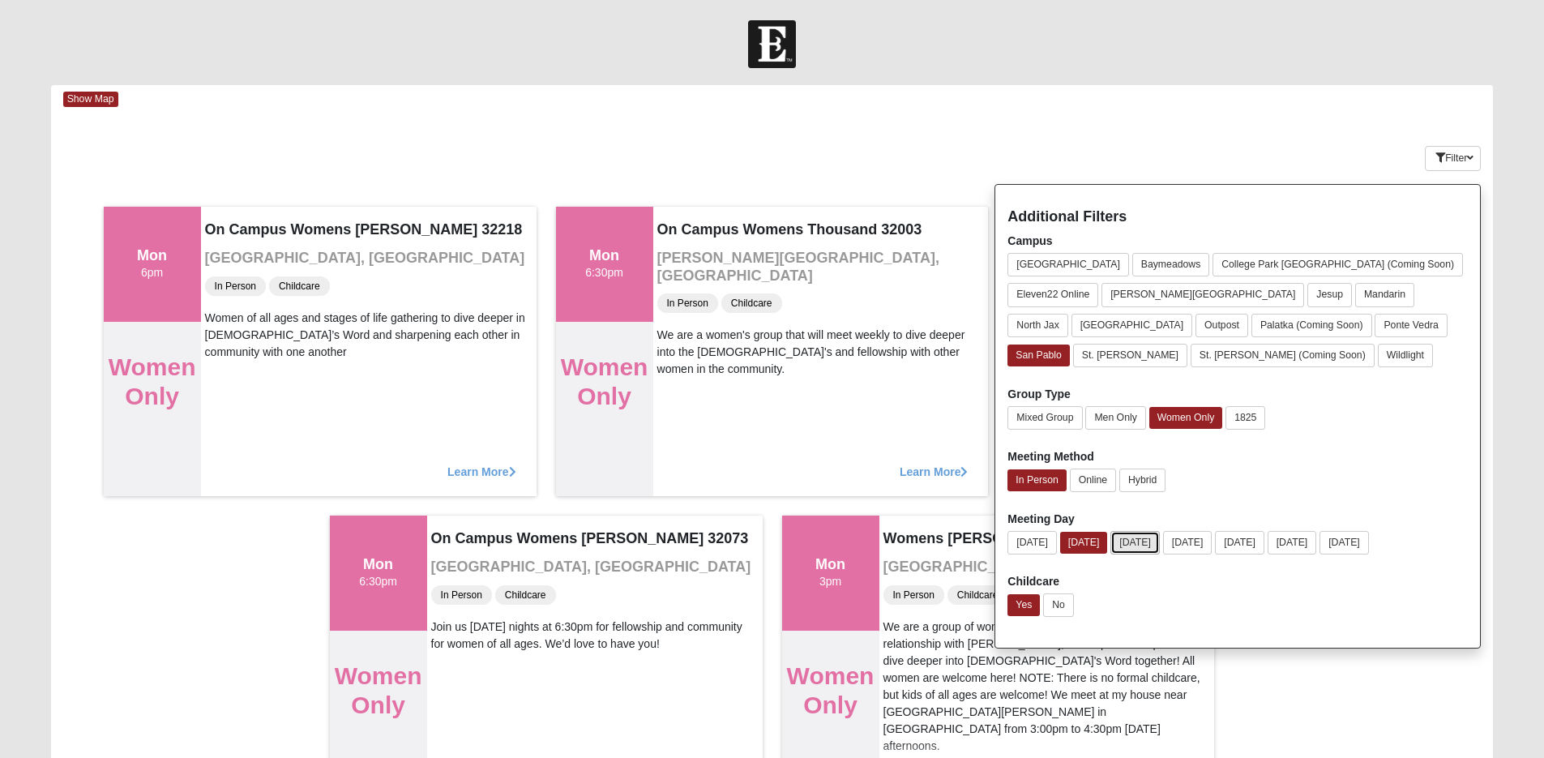
click at [1159, 540] on button "[DATE]" at bounding box center [1134, 542] width 49 height 23
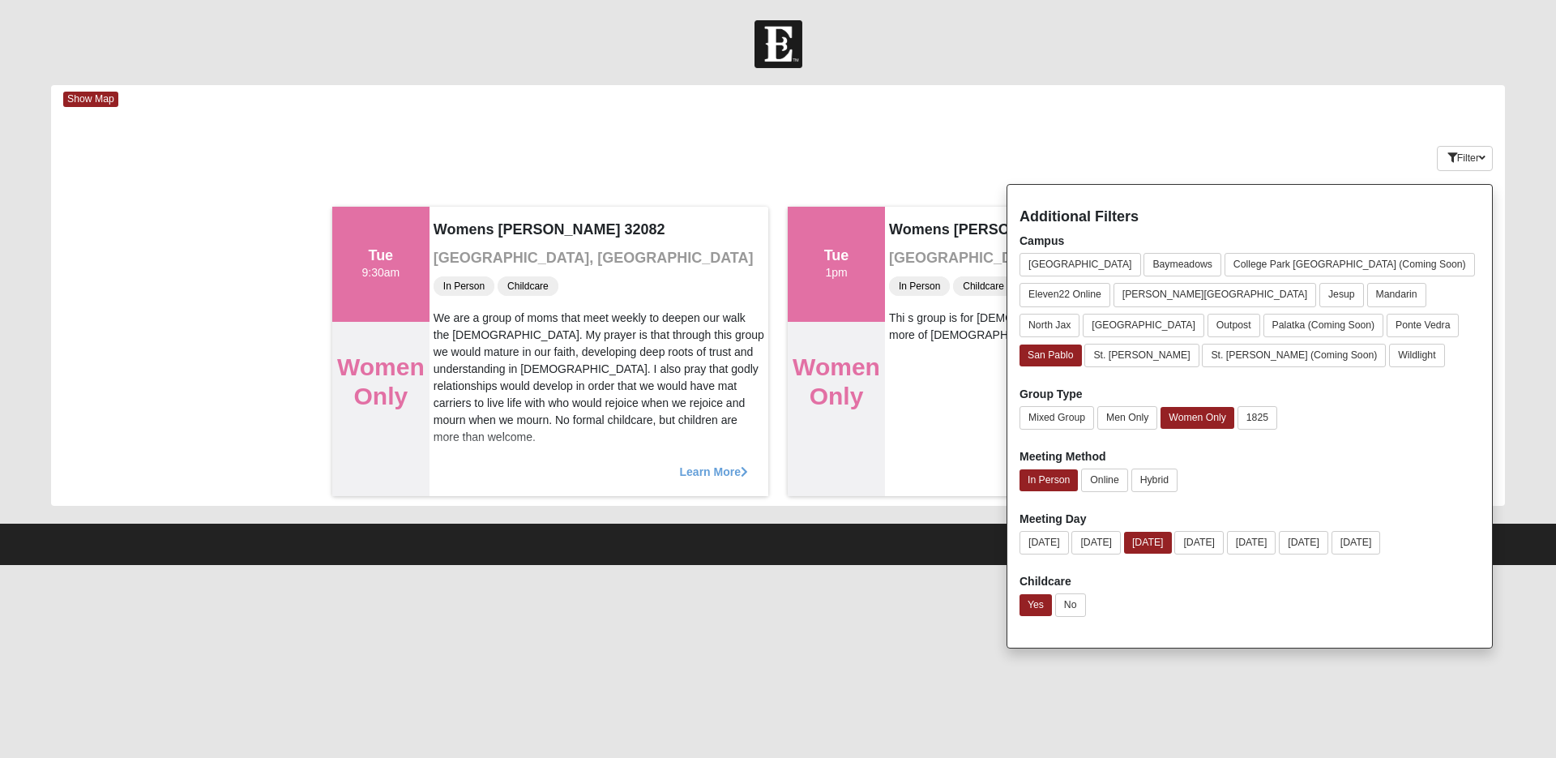
click at [1039, 123] on div "Show Map Loading Groups Keywords Filter Additional Filters Campus [GEOGRAPHIC_D…" at bounding box center [778, 295] width 1454 height 421
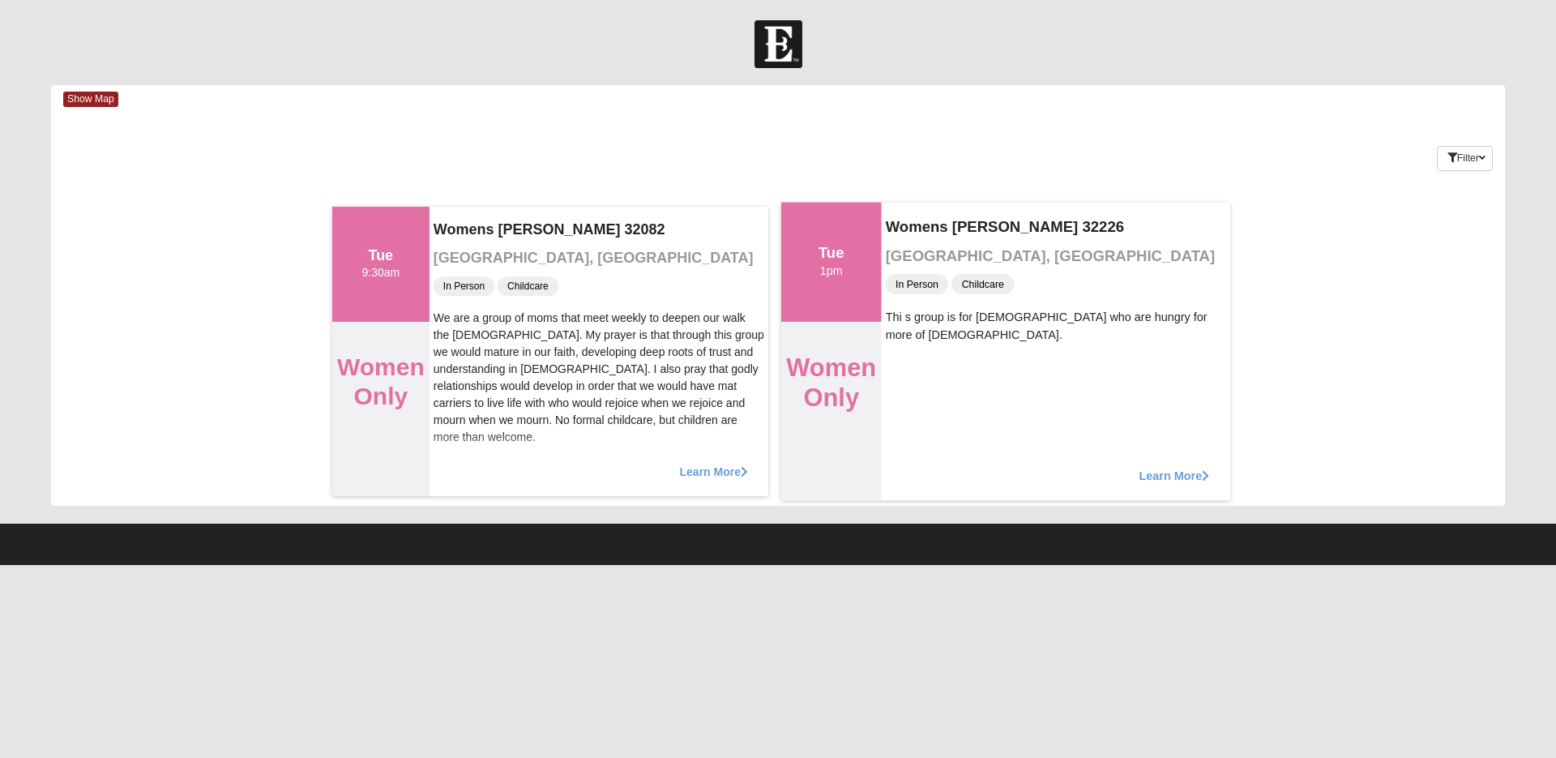
click at [1147, 467] on span "Learn More" at bounding box center [1174, 467] width 70 height 0
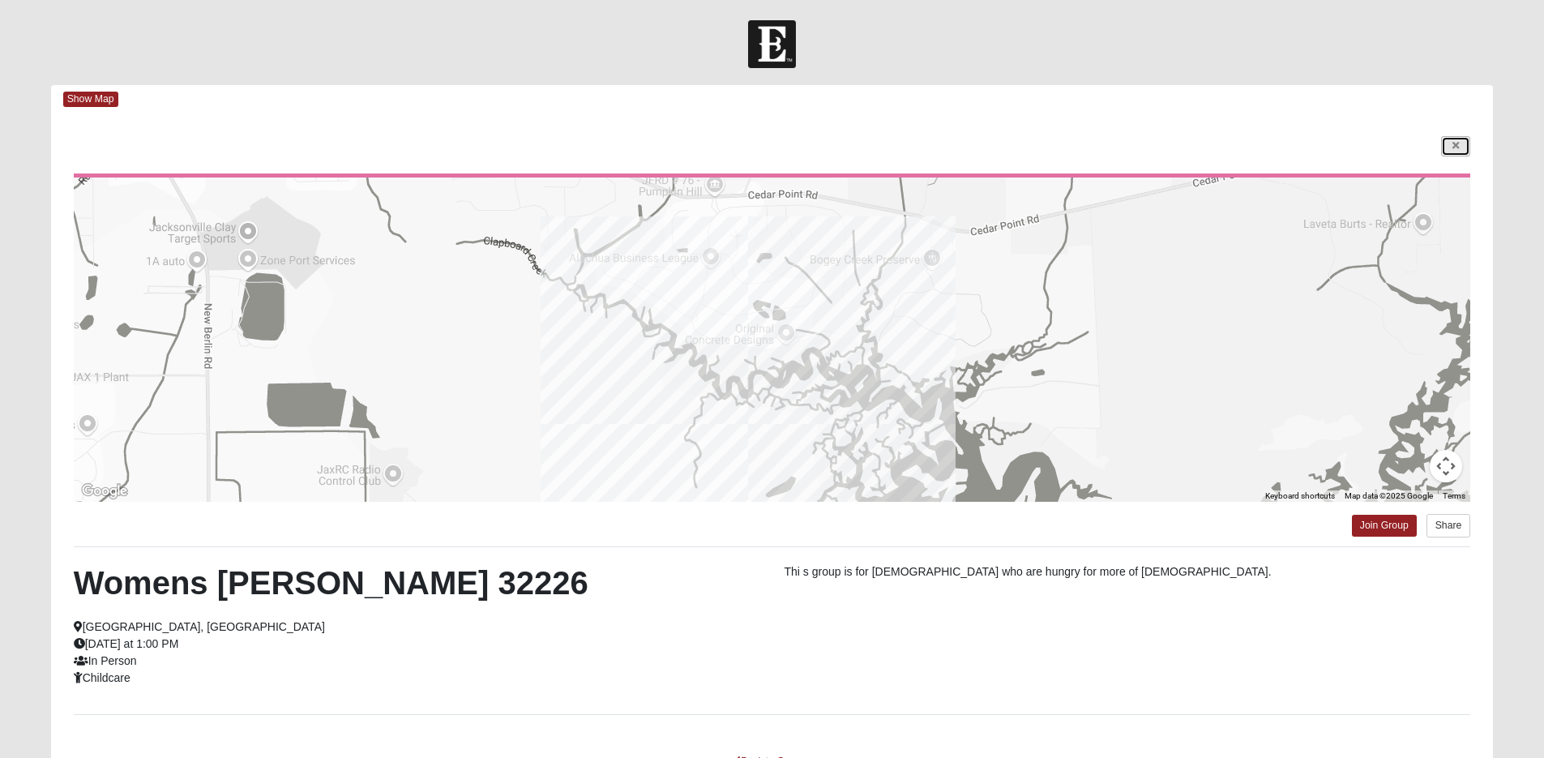
click at [1454, 146] on icon at bounding box center [1455, 146] width 6 height 10
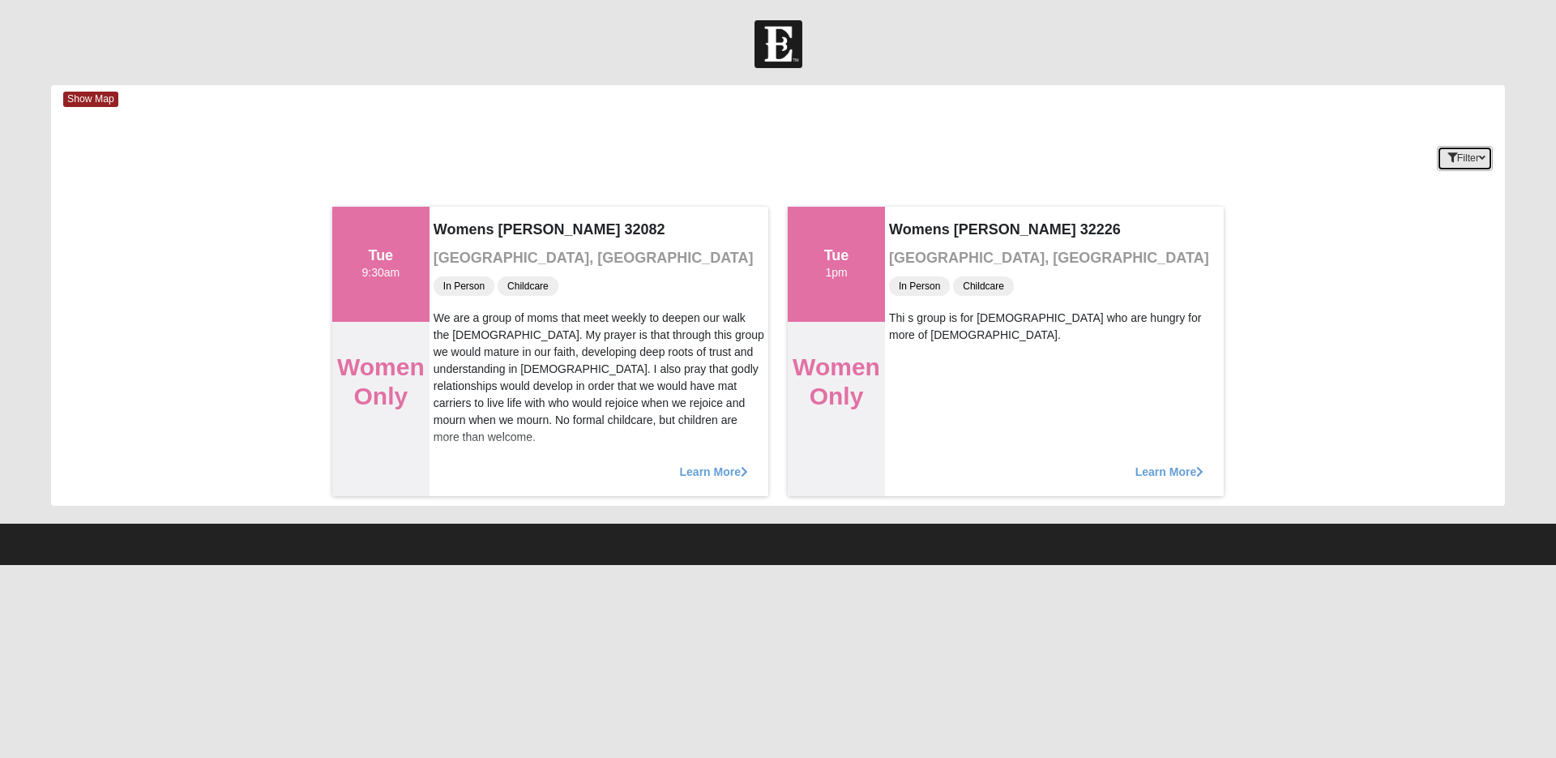
click at [1486, 160] on button "Filter" at bounding box center [1465, 158] width 56 height 25
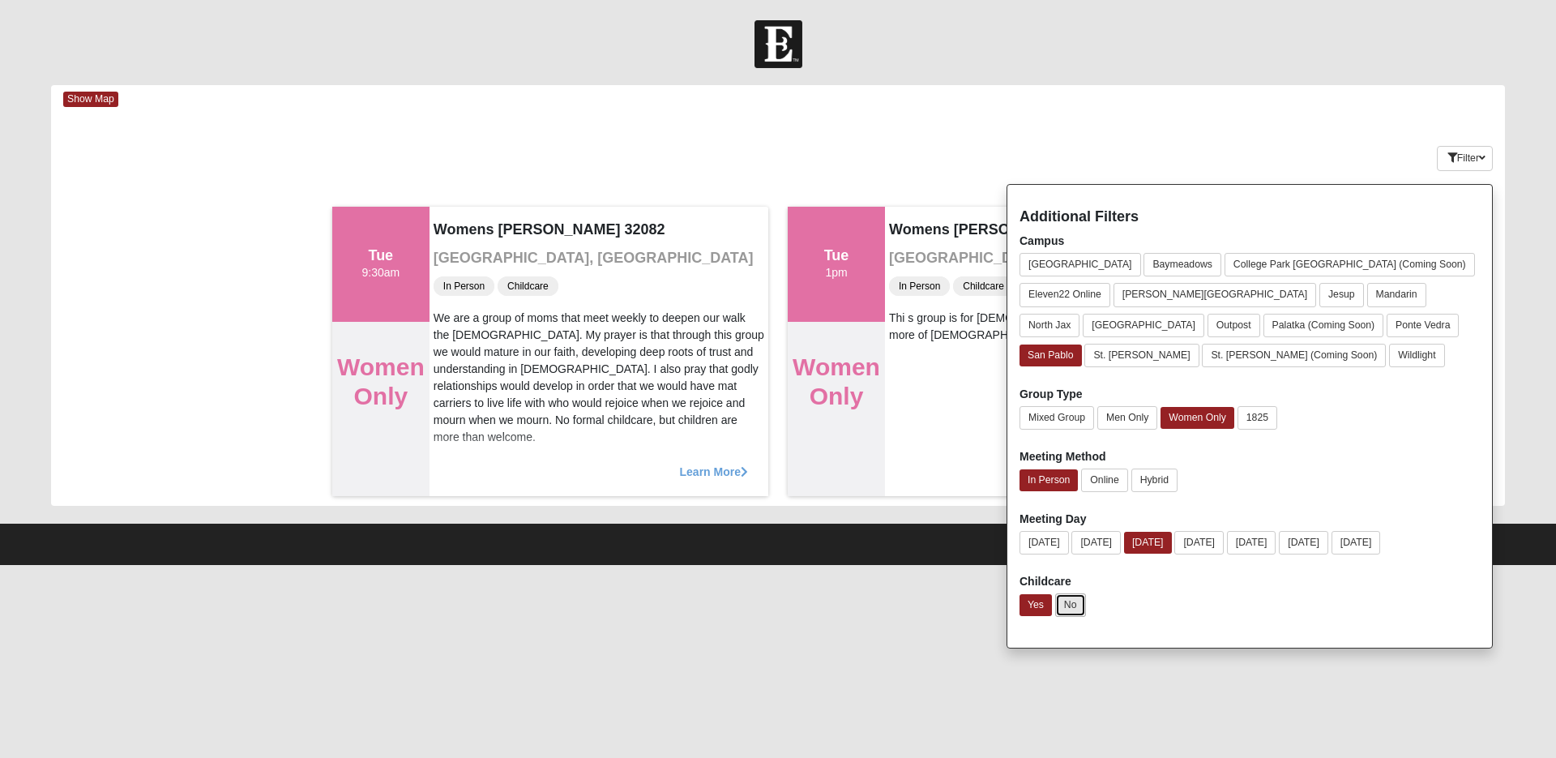
click at [1073, 609] on button "No" at bounding box center [1070, 604] width 31 height 23
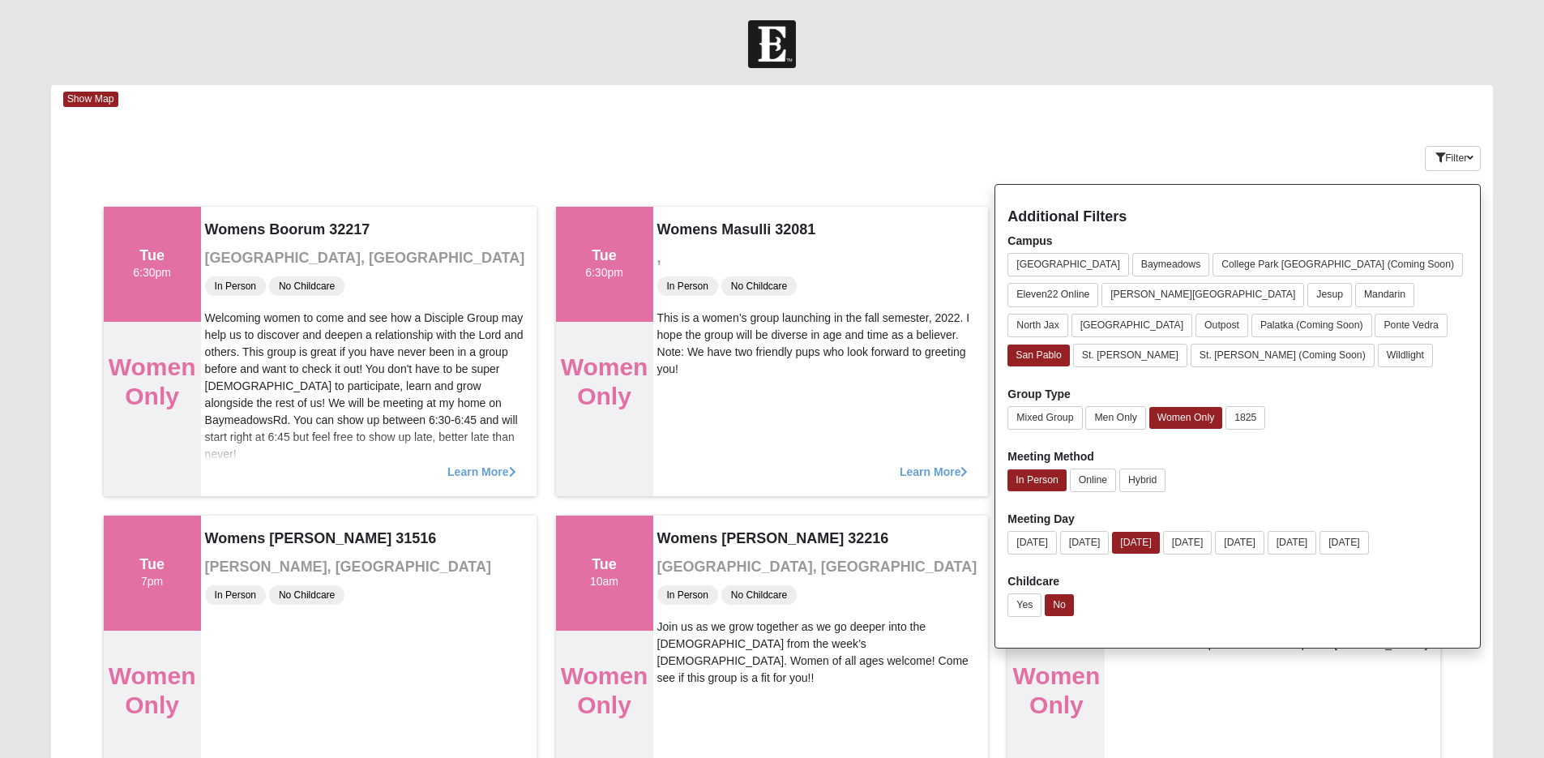
click at [1369, 111] on div "Show Map" at bounding box center [778, 99] width 1430 height 28
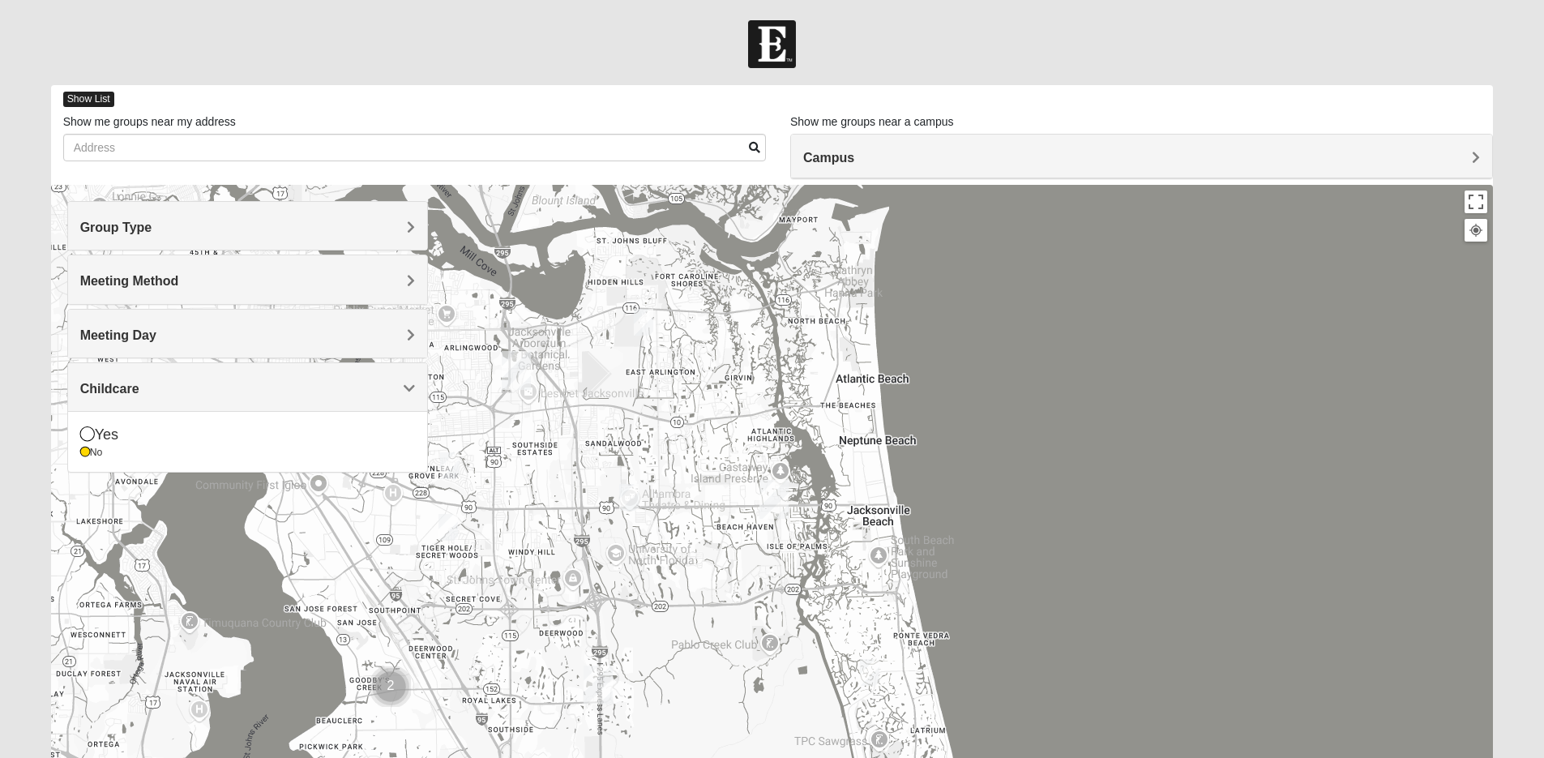
click at [96, 98] on span "Show List" at bounding box center [88, 99] width 51 height 15
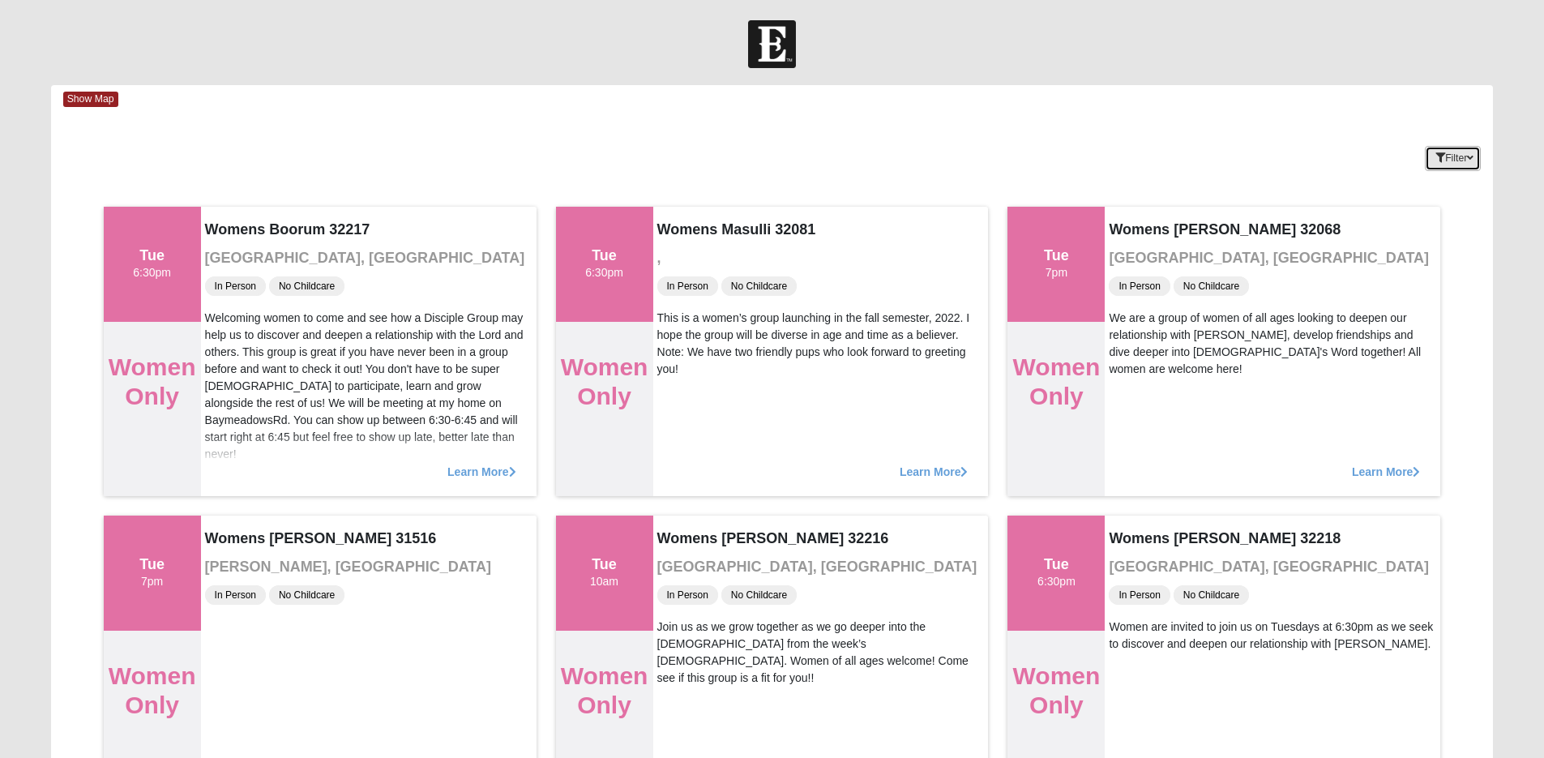
click at [1468, 153] on icon "button" at bounding box center [1470, 158] width 6 height 10
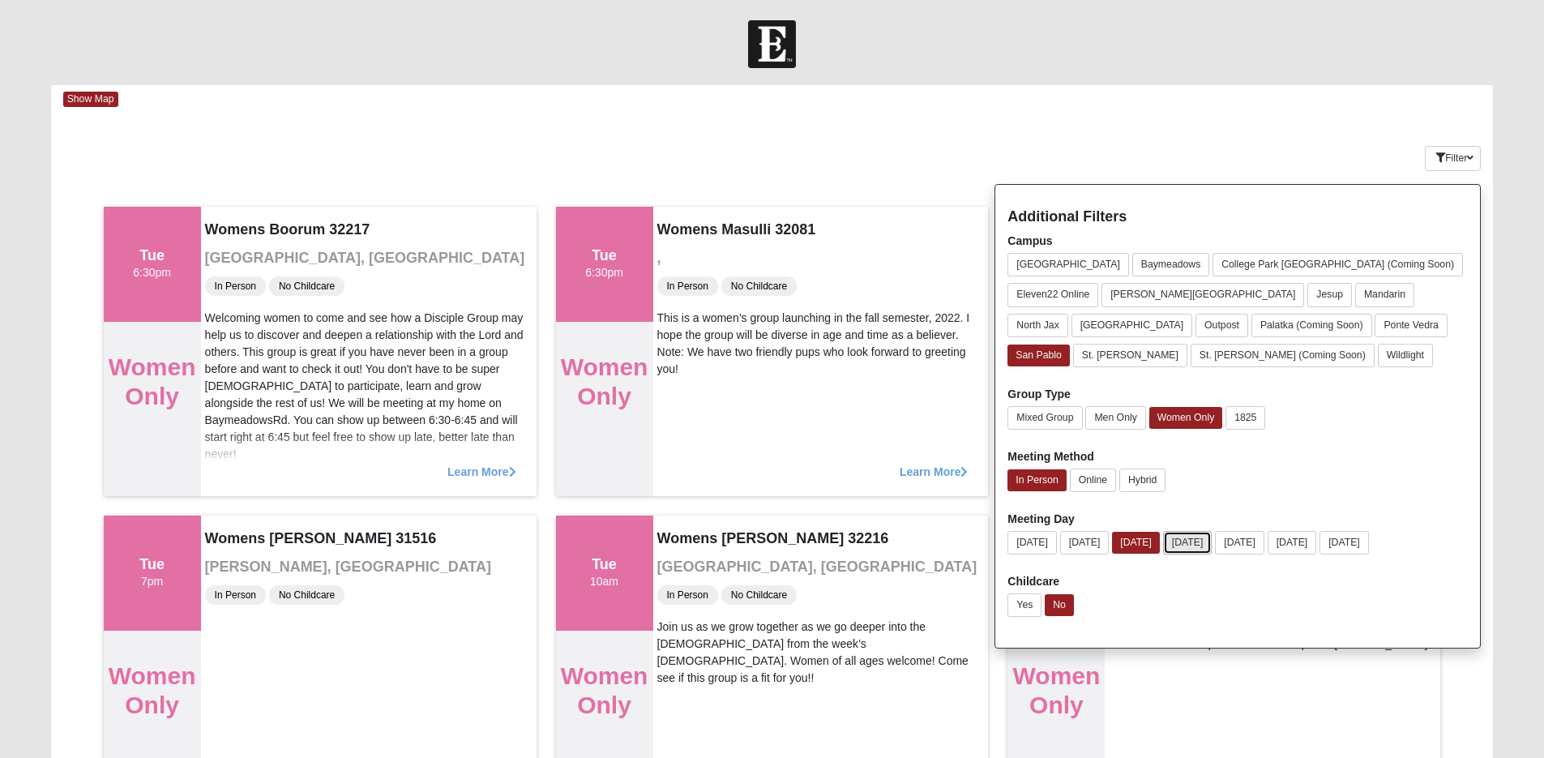
click at [1212, 533] on button "[DATE]" at bounding box center [1187, 542] width 49 height 23
